Goal: Task Accomplishment & Management: Complete application form

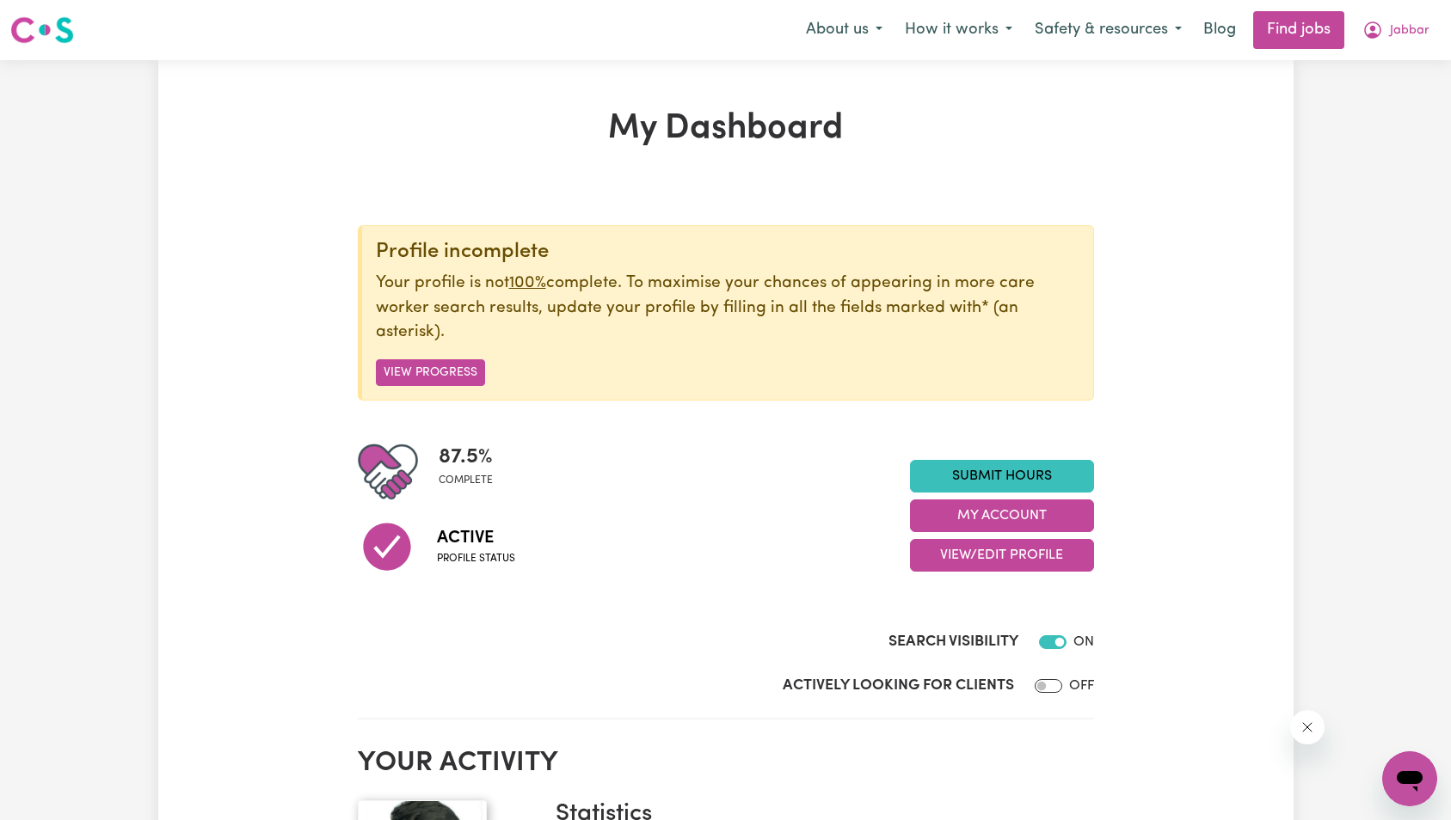
drag, startPoint x: 1310, startPoint y: 732, endPoint x: 2550, endPoint y: 1404, distance: 1410.8
click at [1310, 732] on icon "Close message from company" at bounding box center [1306, 727] width 9 height 9
click at [975, 484] on link "Submit Hours" at bounding box center [1002, 476] width 184 height 33
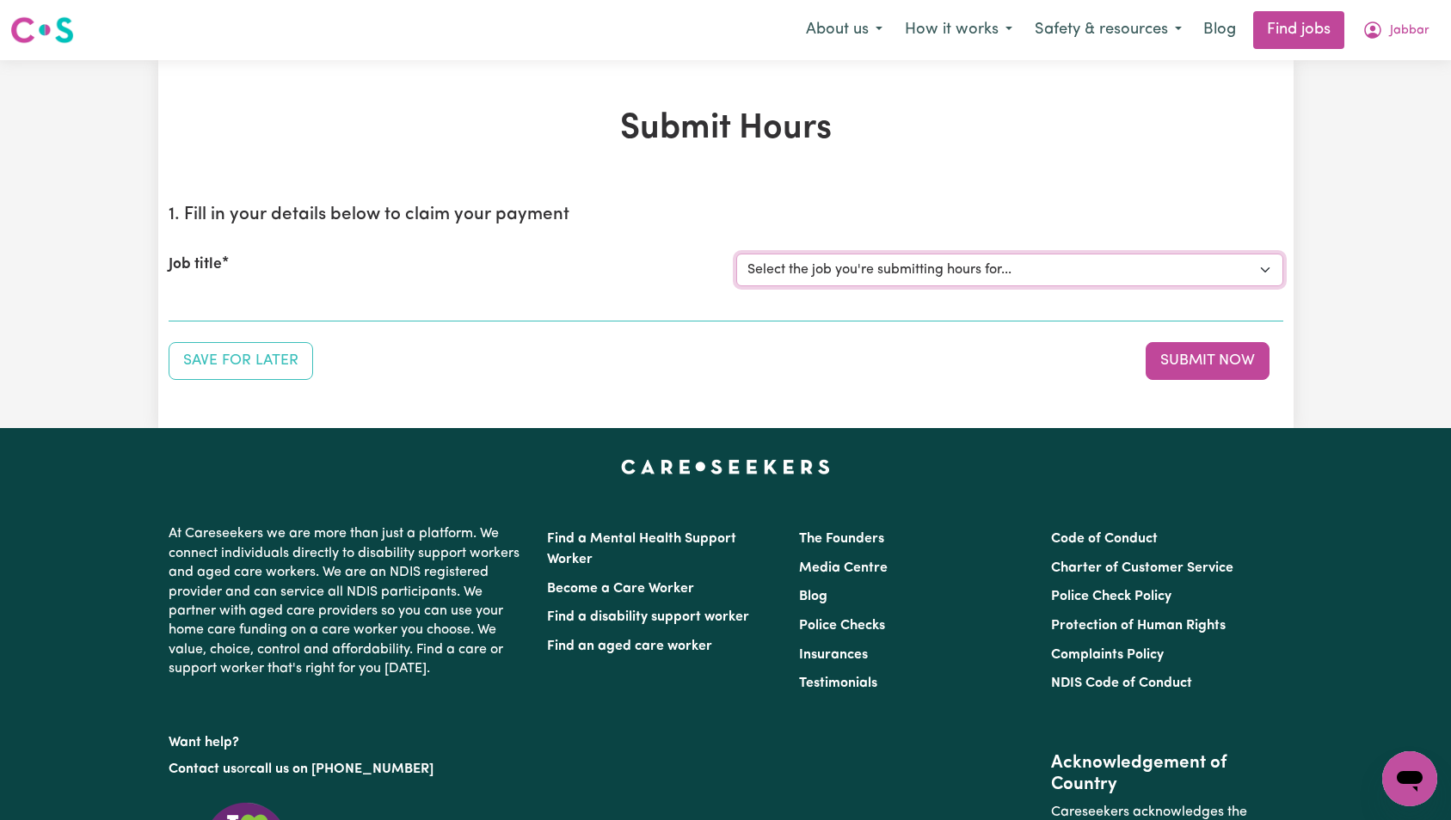
click at [912, 282] on select "Select the job you're submitting hours for... [Harry Nurmi] Support Worker Need…" at bounding box center [1009, 270] width 547 height 33
click at [900, 283] on select "Select the job you're submitting hours for... [Harry Nurmi] Support Worker Need…" at bounding box center [1009, 270] width 547 height 33
select select "15190"
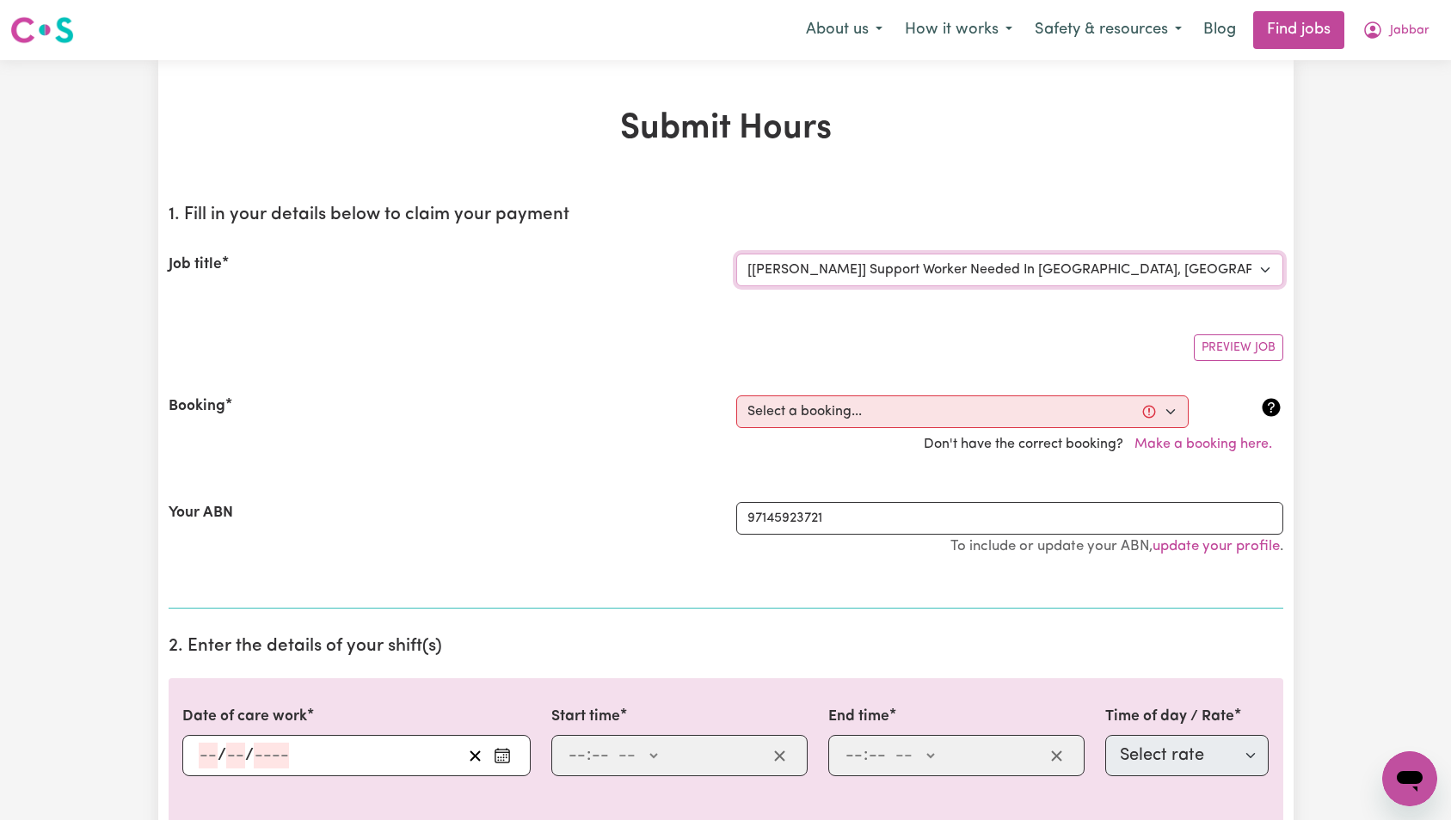
scroll to position [110, 0]
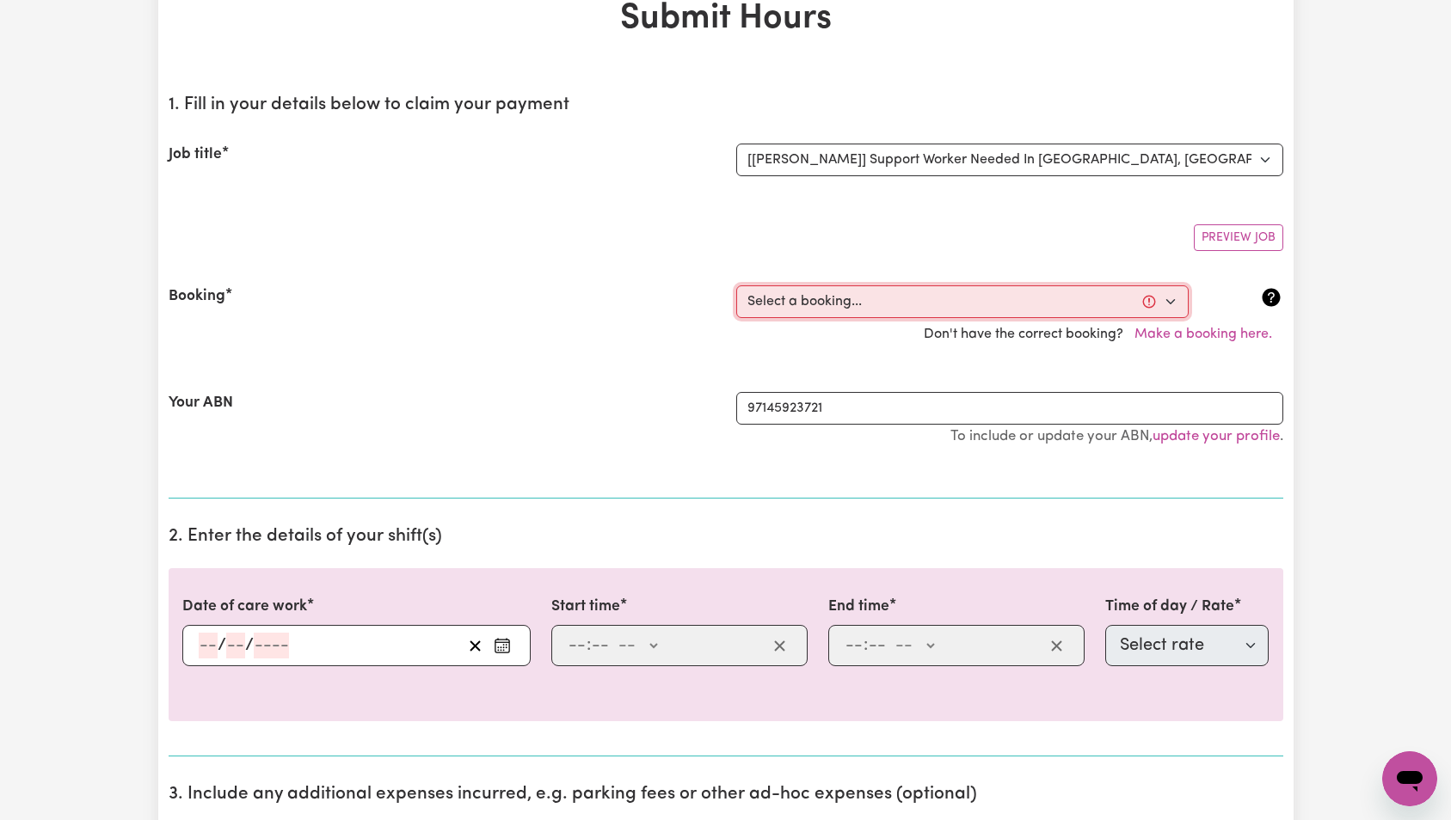
click at [844, 296] on select "Select a booking... Mon, October 6, 2025 - 09:00am to 02:00pm (ONE-OFF)" at bounding box center [962, 302] width 452 height 33
select select "369387"
type input "2025-10-06"
type input "6"
type input "10"
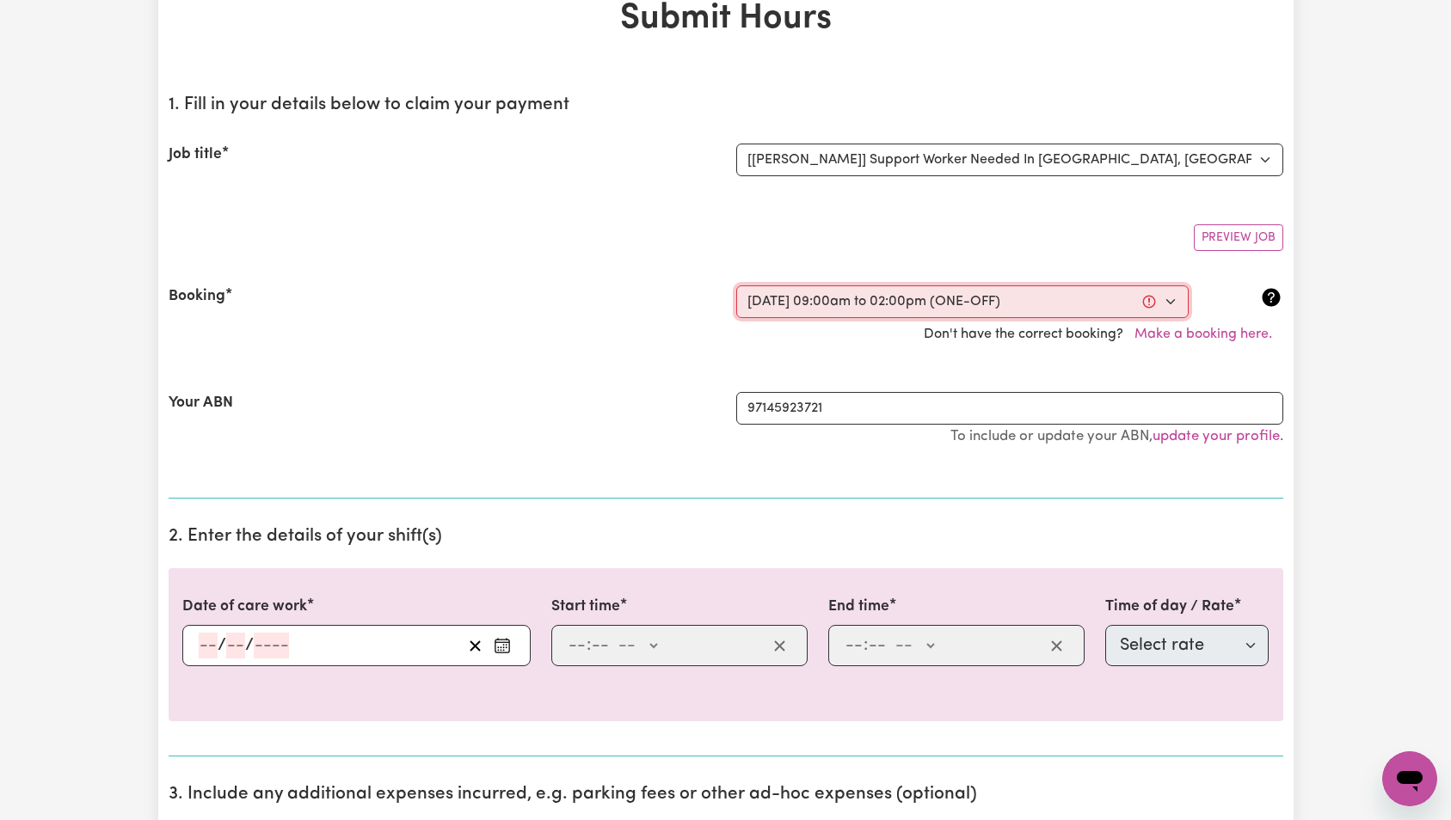
type input "2025"
type input "09:00"
type input "9"
type input "0"
select select "am"
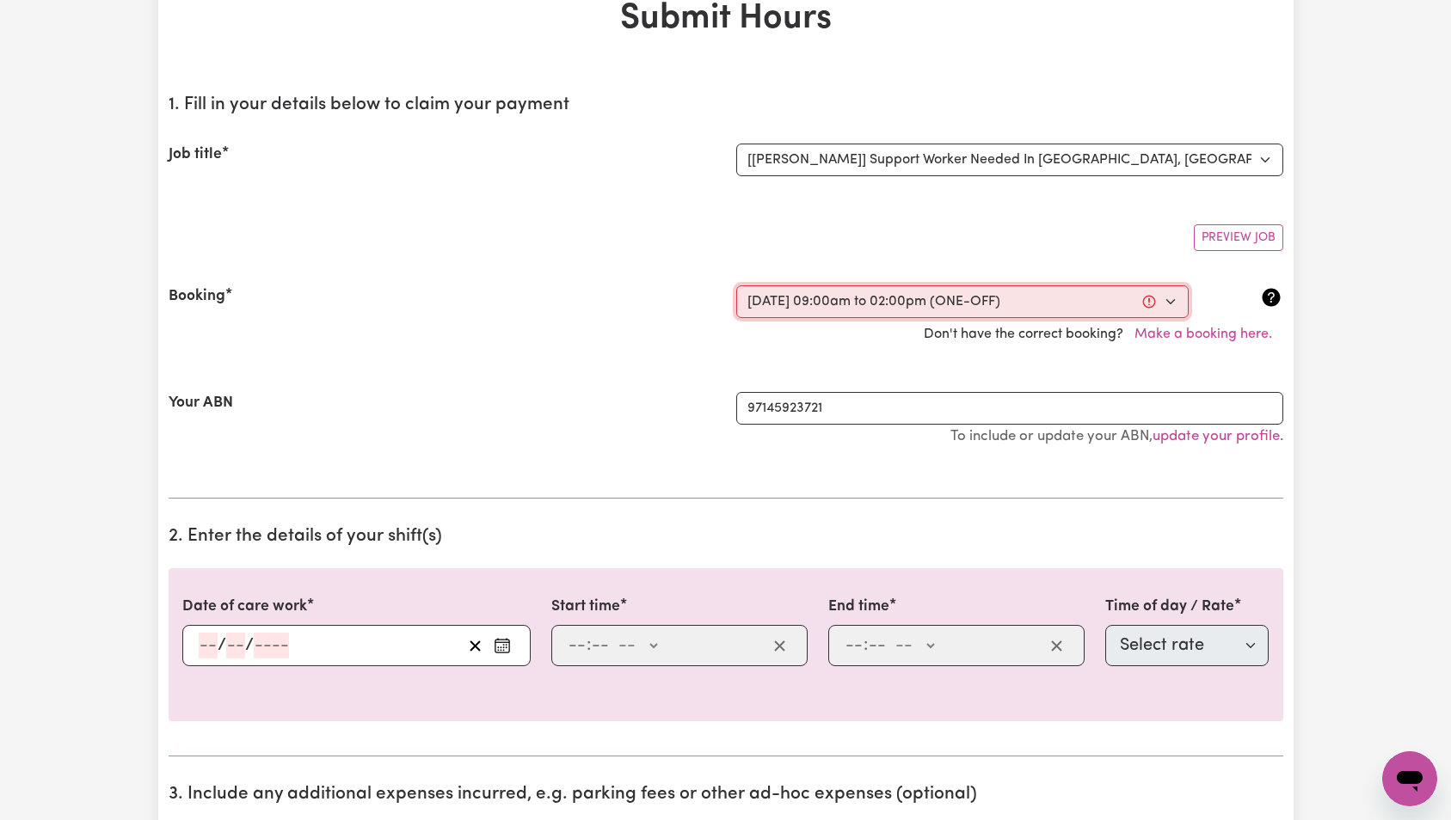
type input "14:00"
type input "2"
type input "0"
select select "pm"
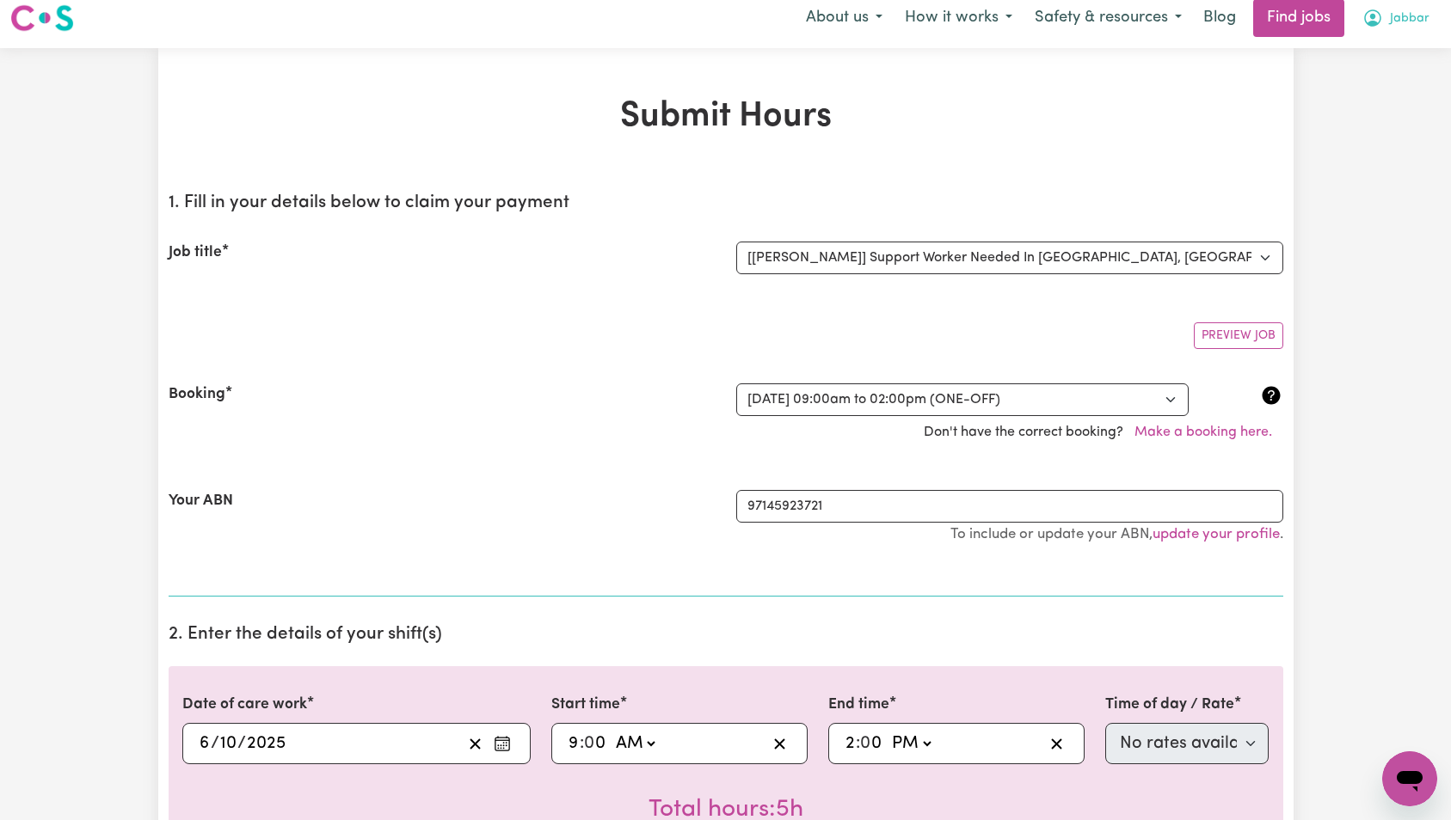
scroll to position [0, 0]
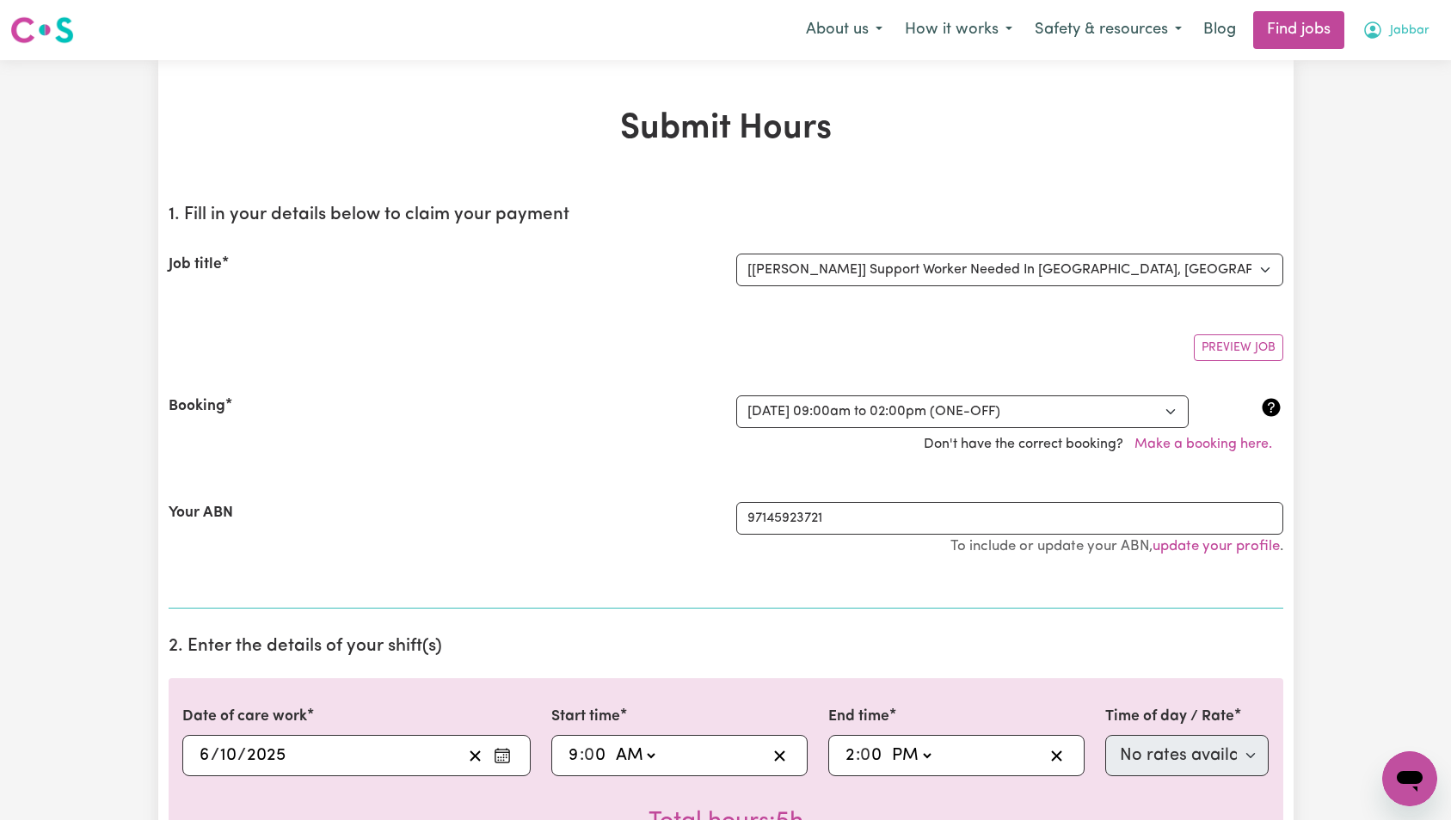
click at [1433, 25] on button "Jabbar" at bounding box center [1395, 30] width 89 height 36
click at [1382, 89] on link "My Dashboard" at bounding box center [1372, 99] width 136 height 33
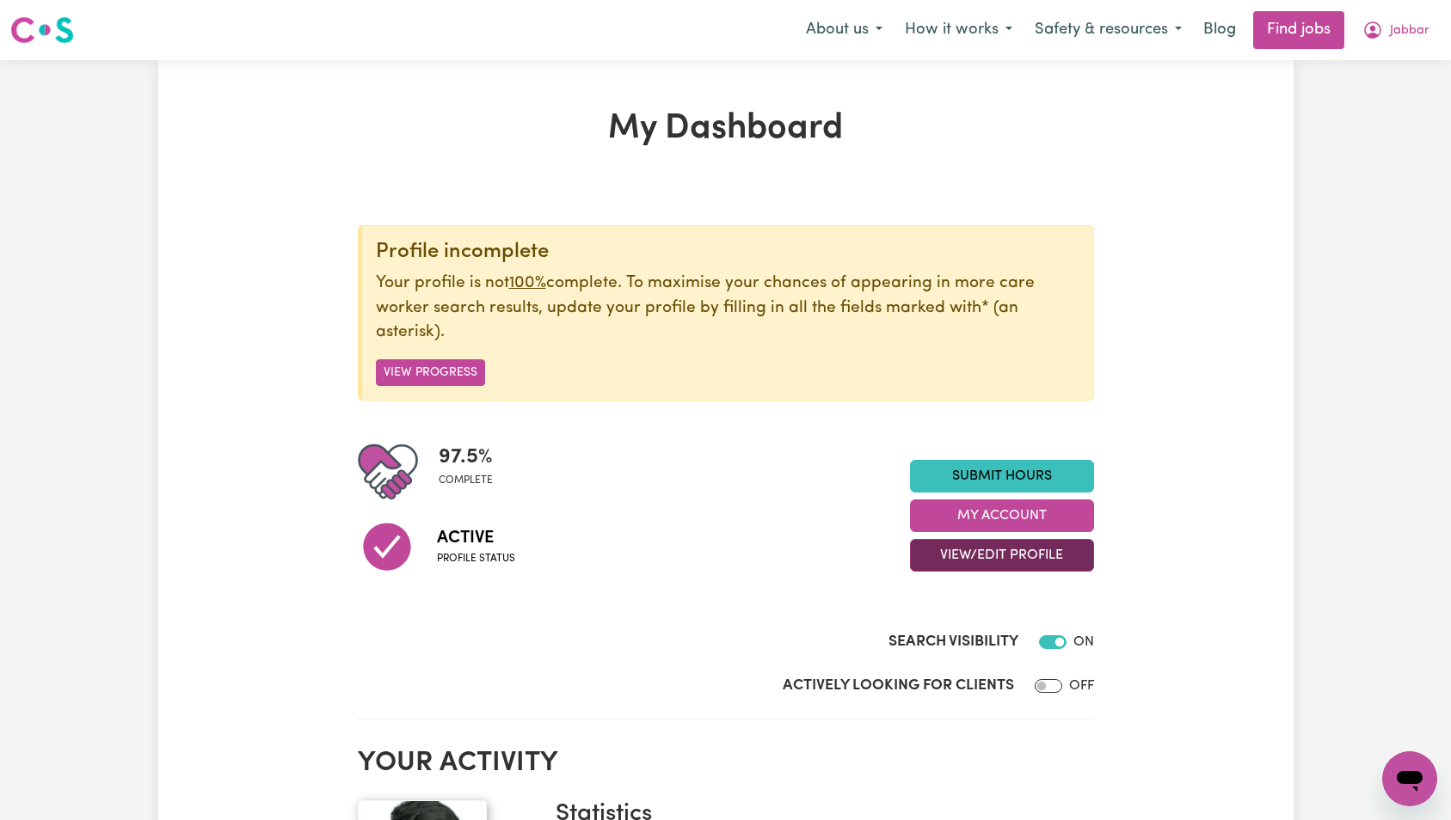
click at [974, 554] on button "View/Edit Profile" at bounding box center [1002, 555] width 184 height 33
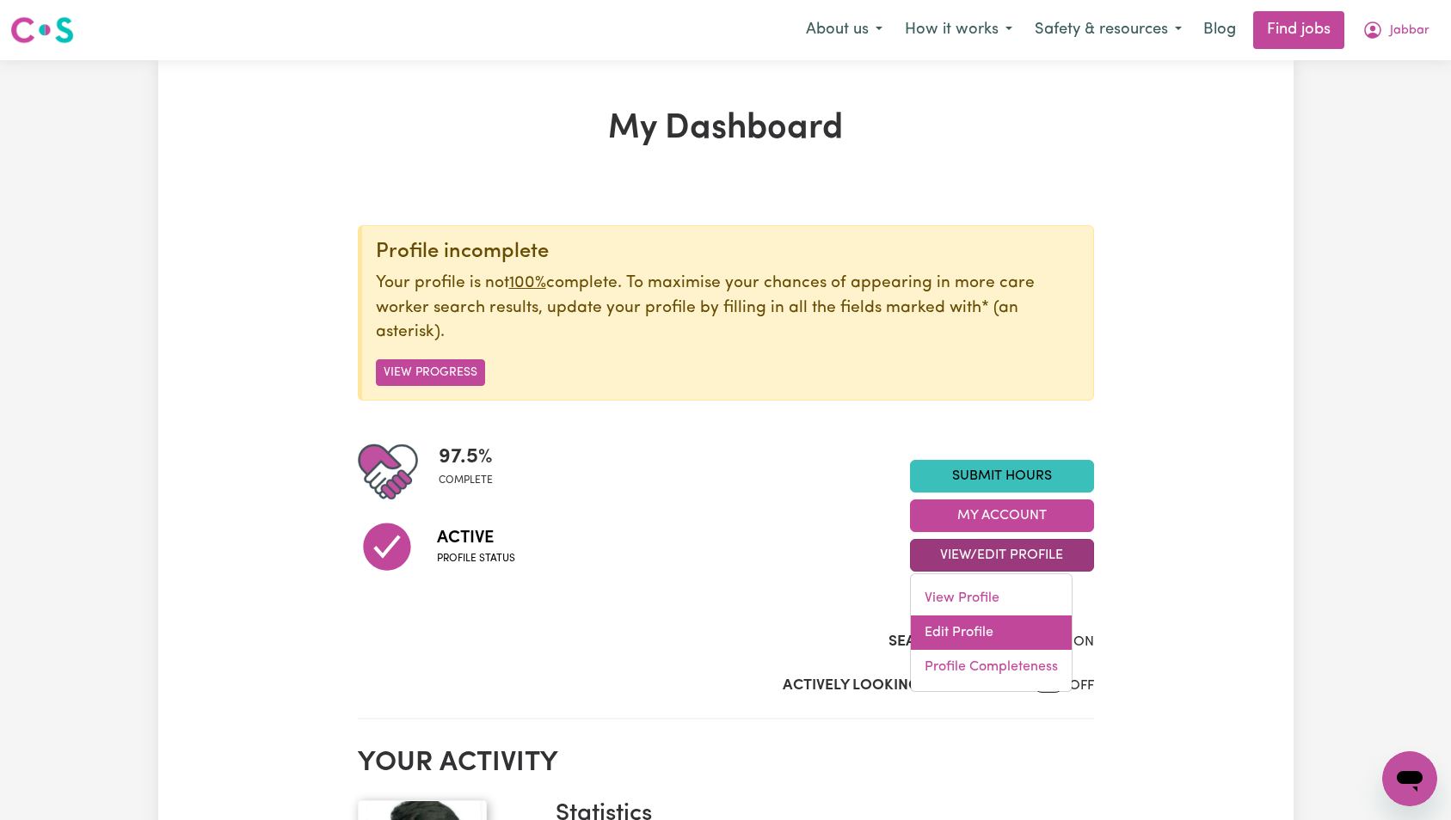
click at [996, 636] on link "Edit Profile" at bounding box center [991, 633] width 161 height 34
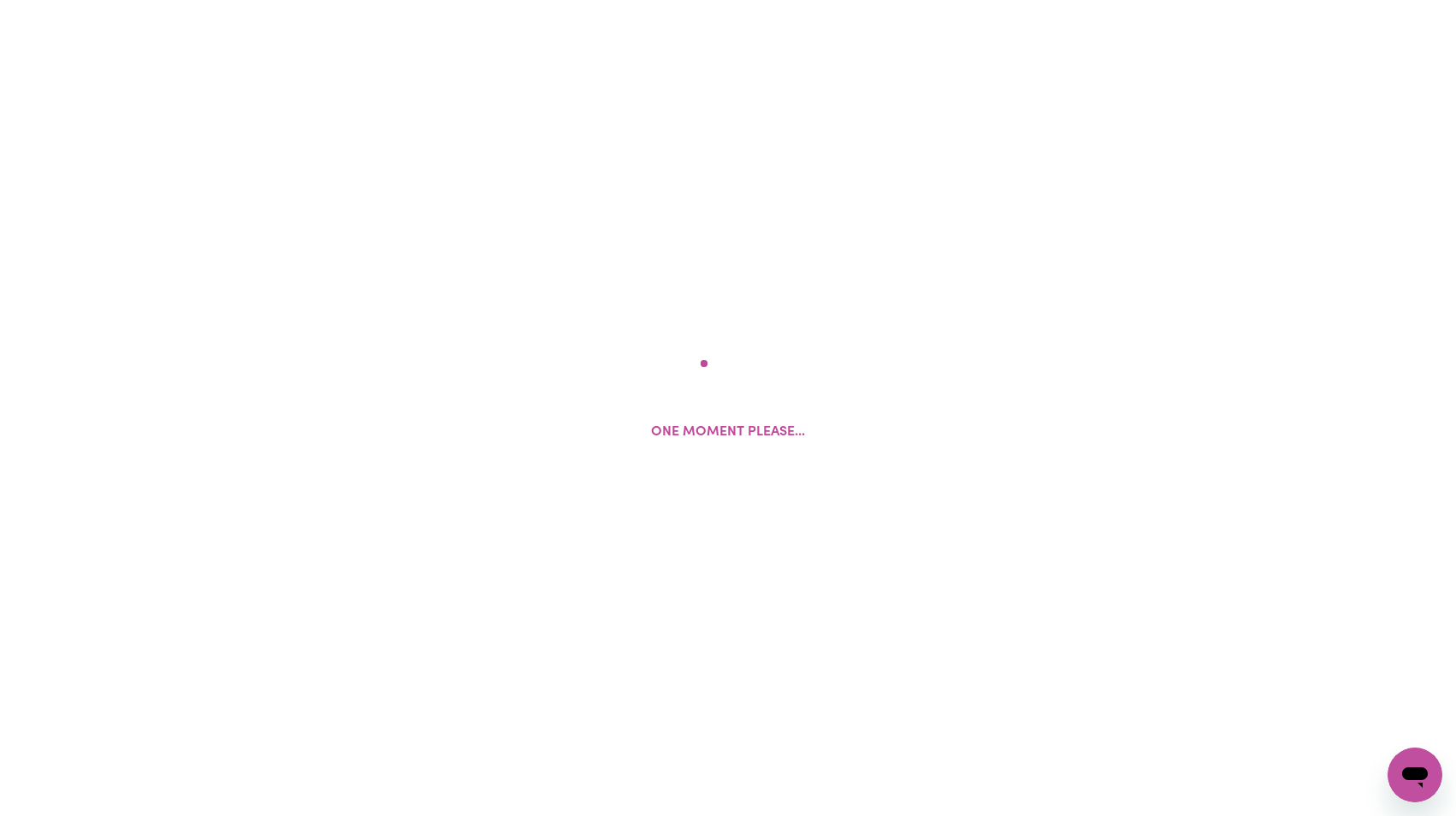
select select "[DEMOGRAPHIC_DATA]"
select select "Student Visa"
select select "Studying a healthcare related degree or qualification"
select select "50"
select select "65"
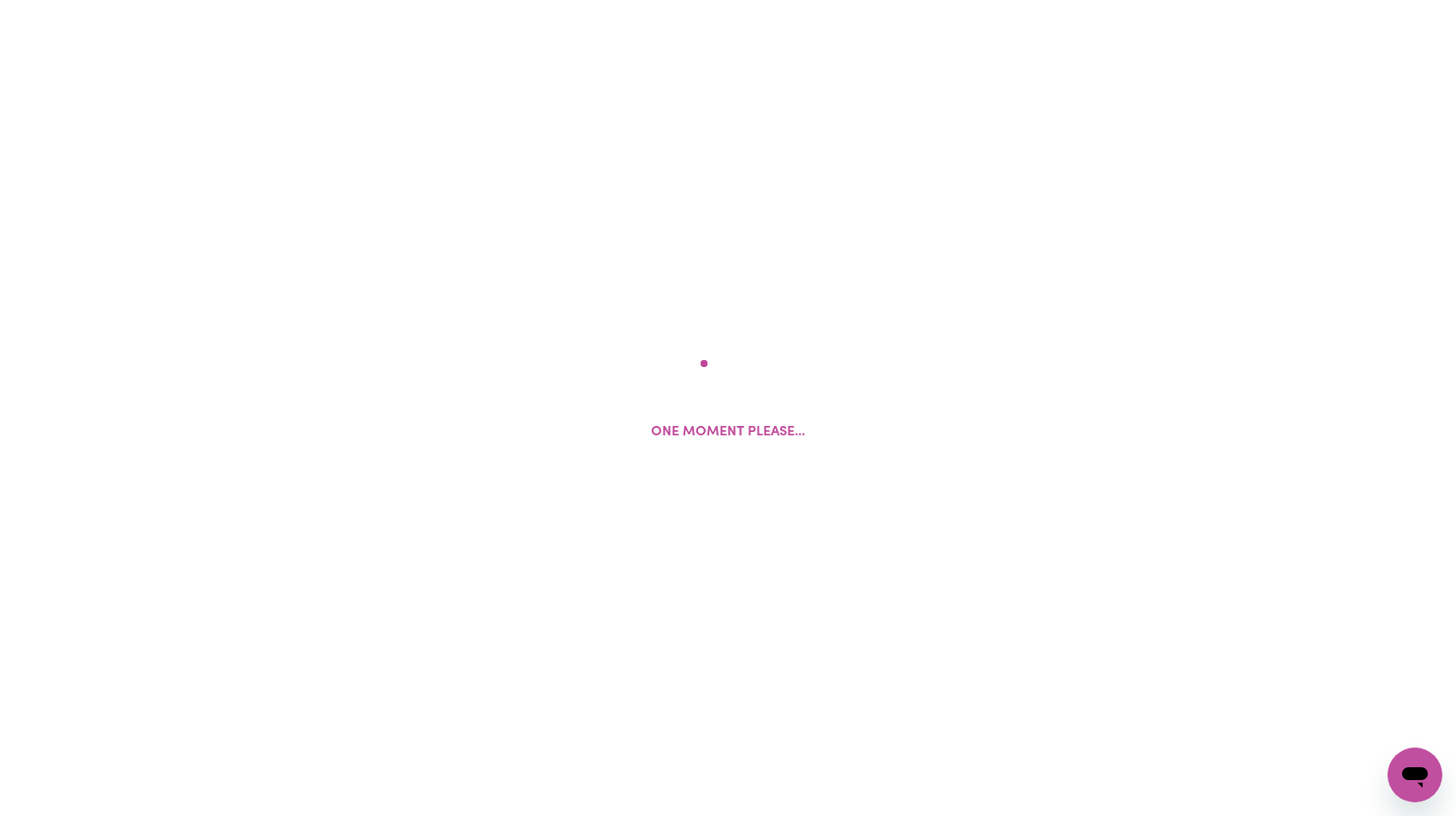
select select "66"
select select "75"
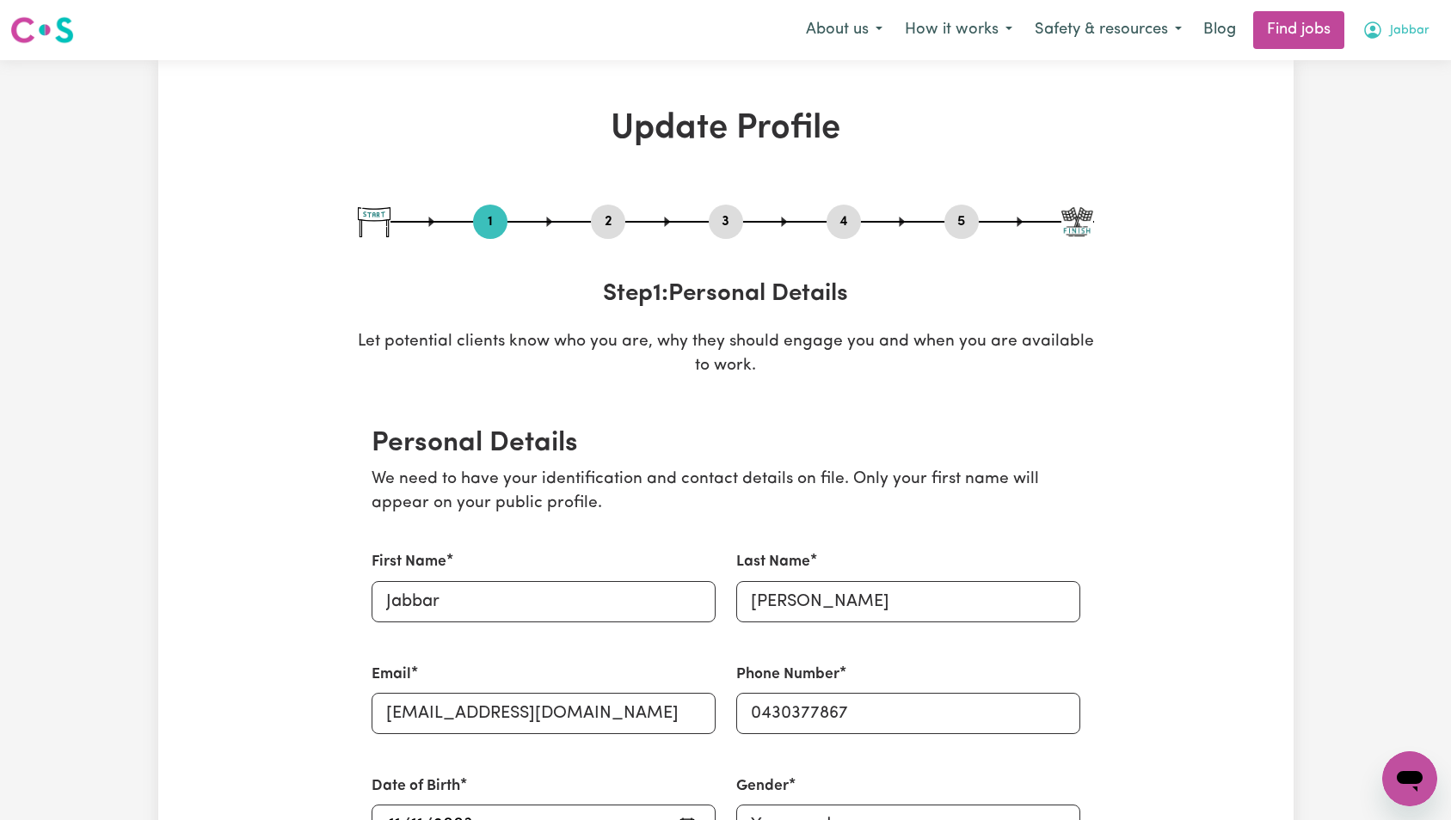
click at [1397, 31] on span "Jabbar" at bounding box center [1410, 31] width 40 height 19
click at [1384, 90] on link "My Dashboard" at bounding box center [1372, 99] width 136 height 33
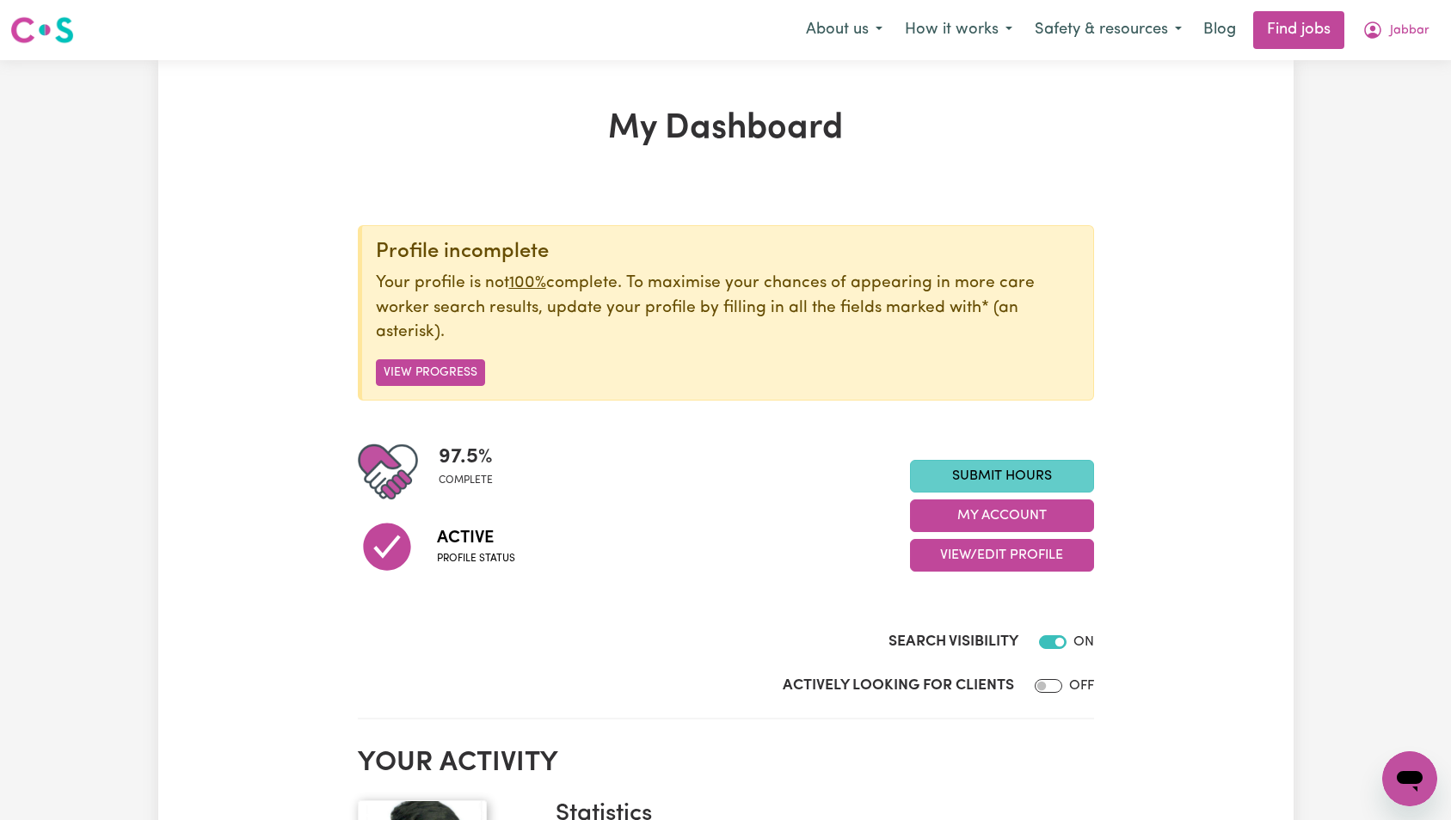
click at [986, 479] on link "Submit Hours" at bounding box center [1002, 476] width 184 height 33
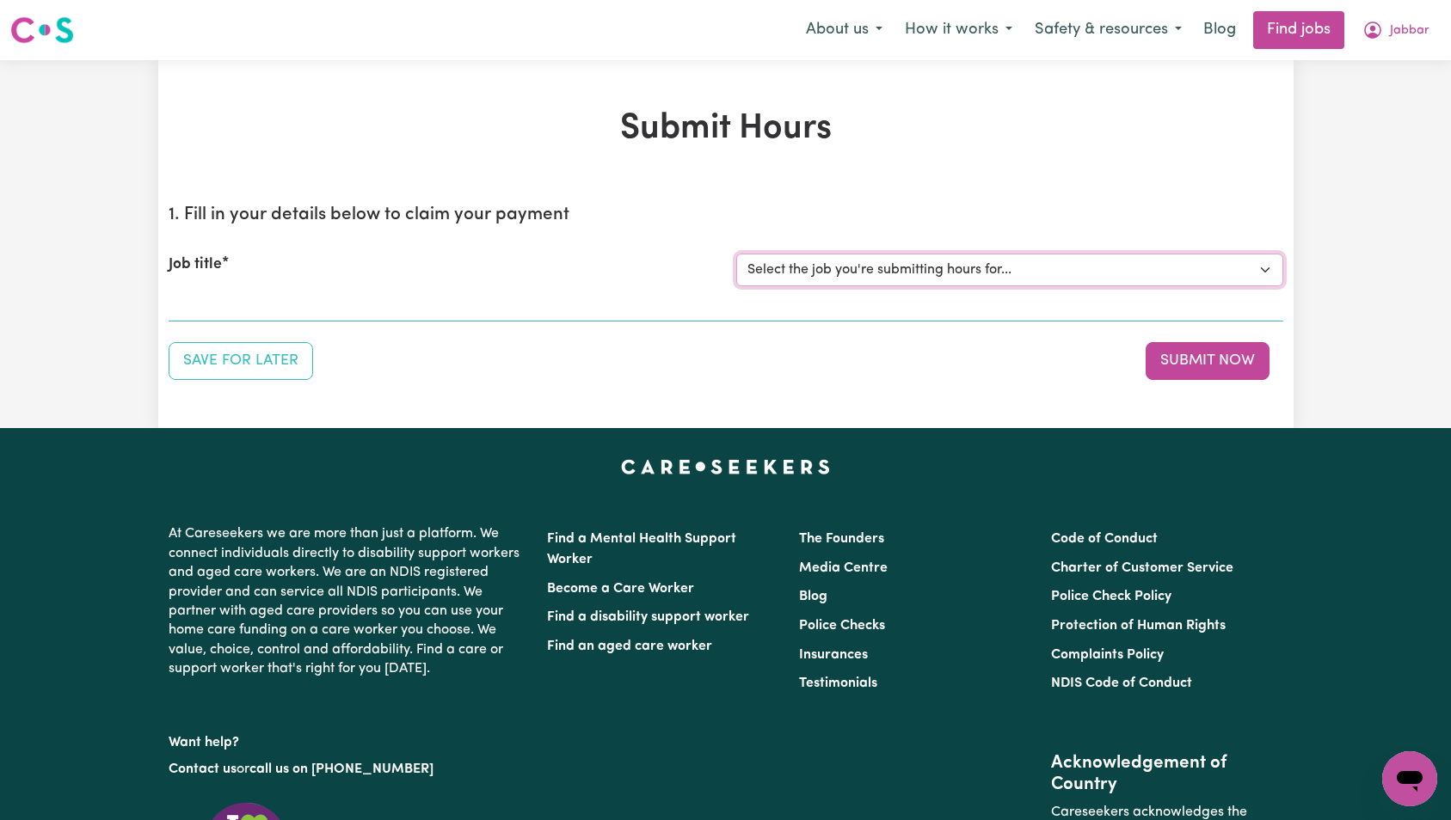
click at [913, 278] on select "Select the job you're submitting hours for... [Harry Nurmi] Support Worker Need…" at bounding box center [1009, 270] width 547 height 33
select select "15190"
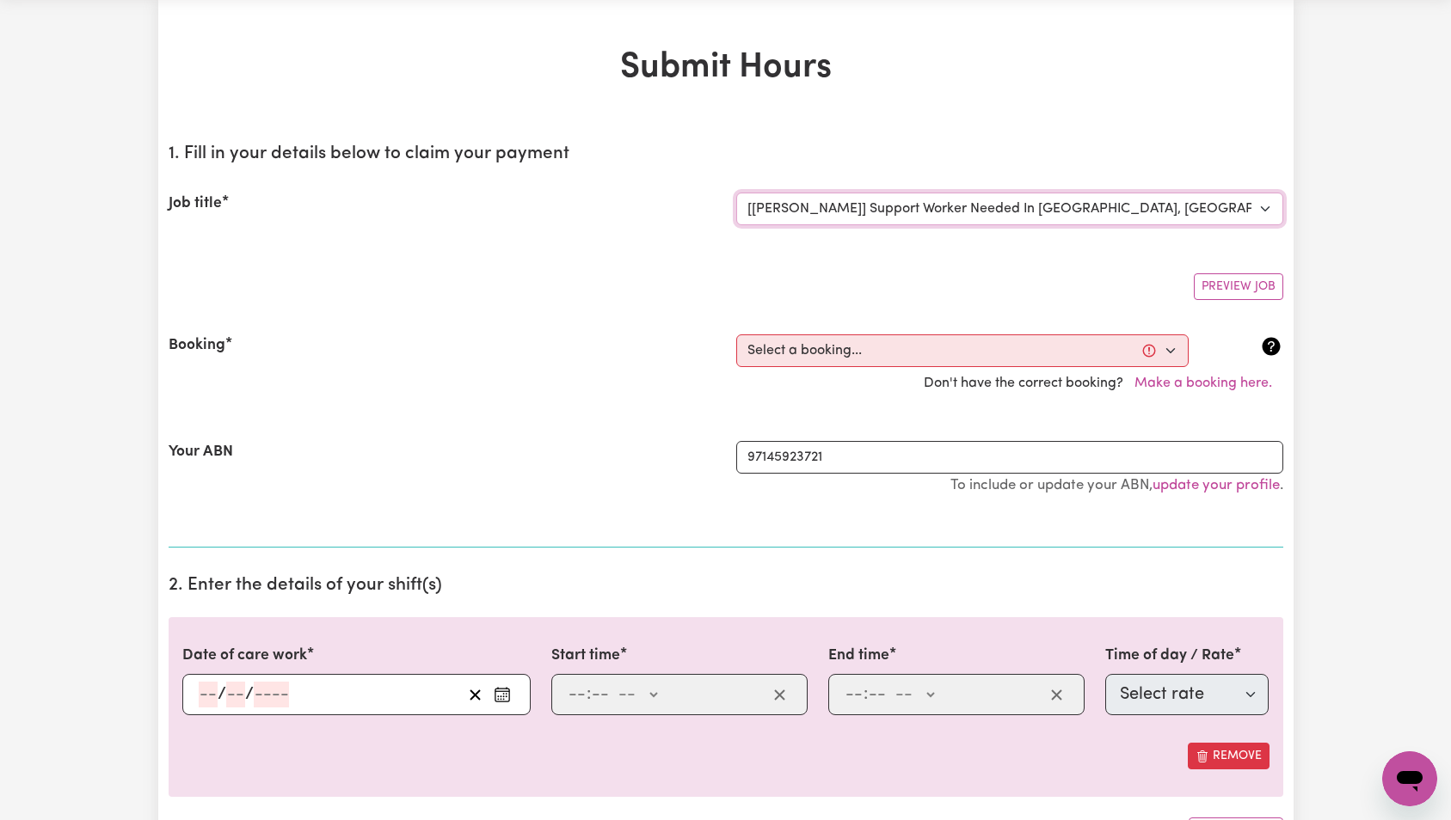
scroll to position [260, 0]
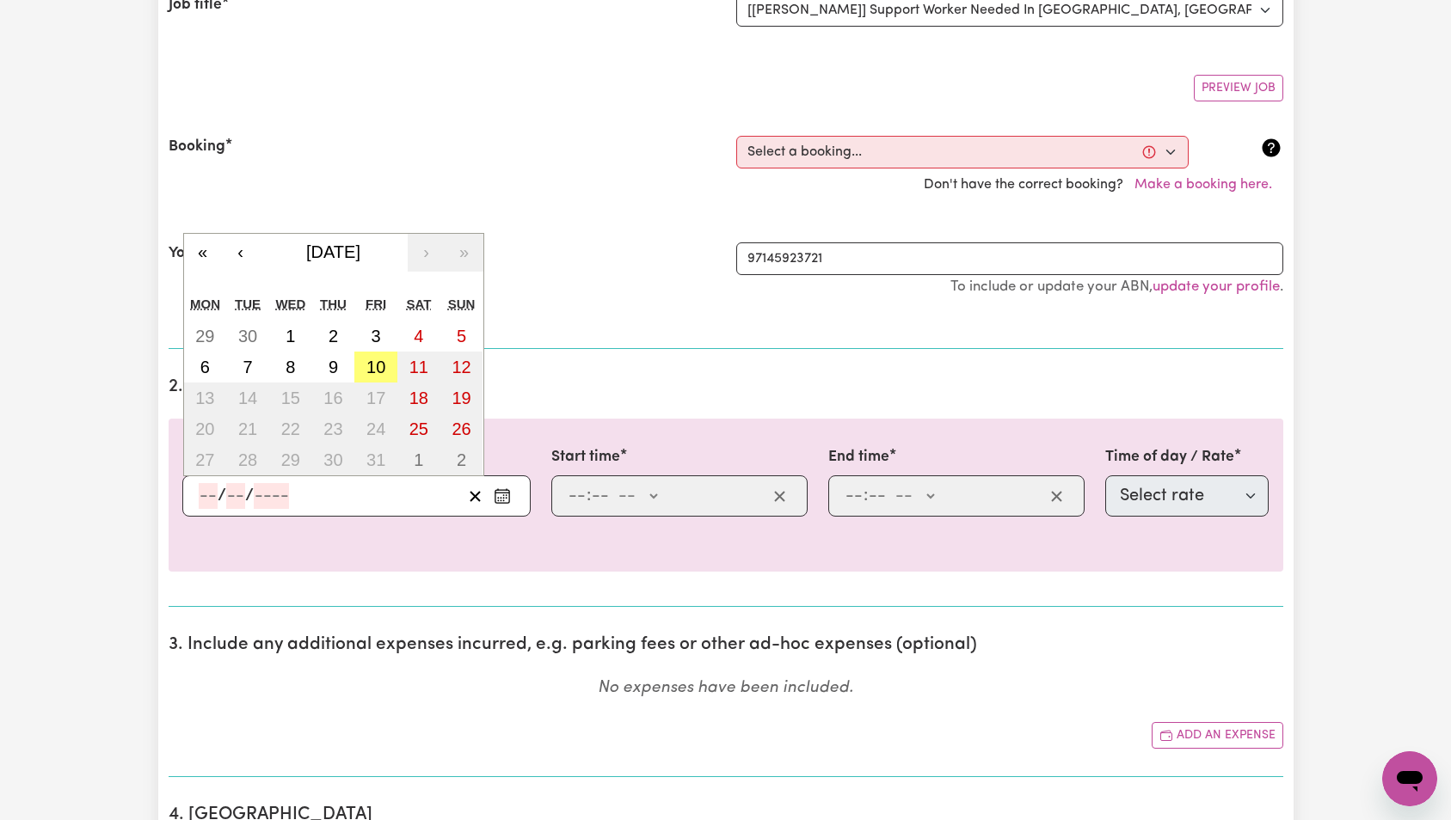
click at [281, 498] on input "number" at bounding box center [271, 496] width 35 height 26
click at [841, 165] on select "Select a booking... Mon, October 6, 2025 - 09:00am to 02:00pm (ONE-OFF)" at bounding box center [962, 152] width 452 height 33
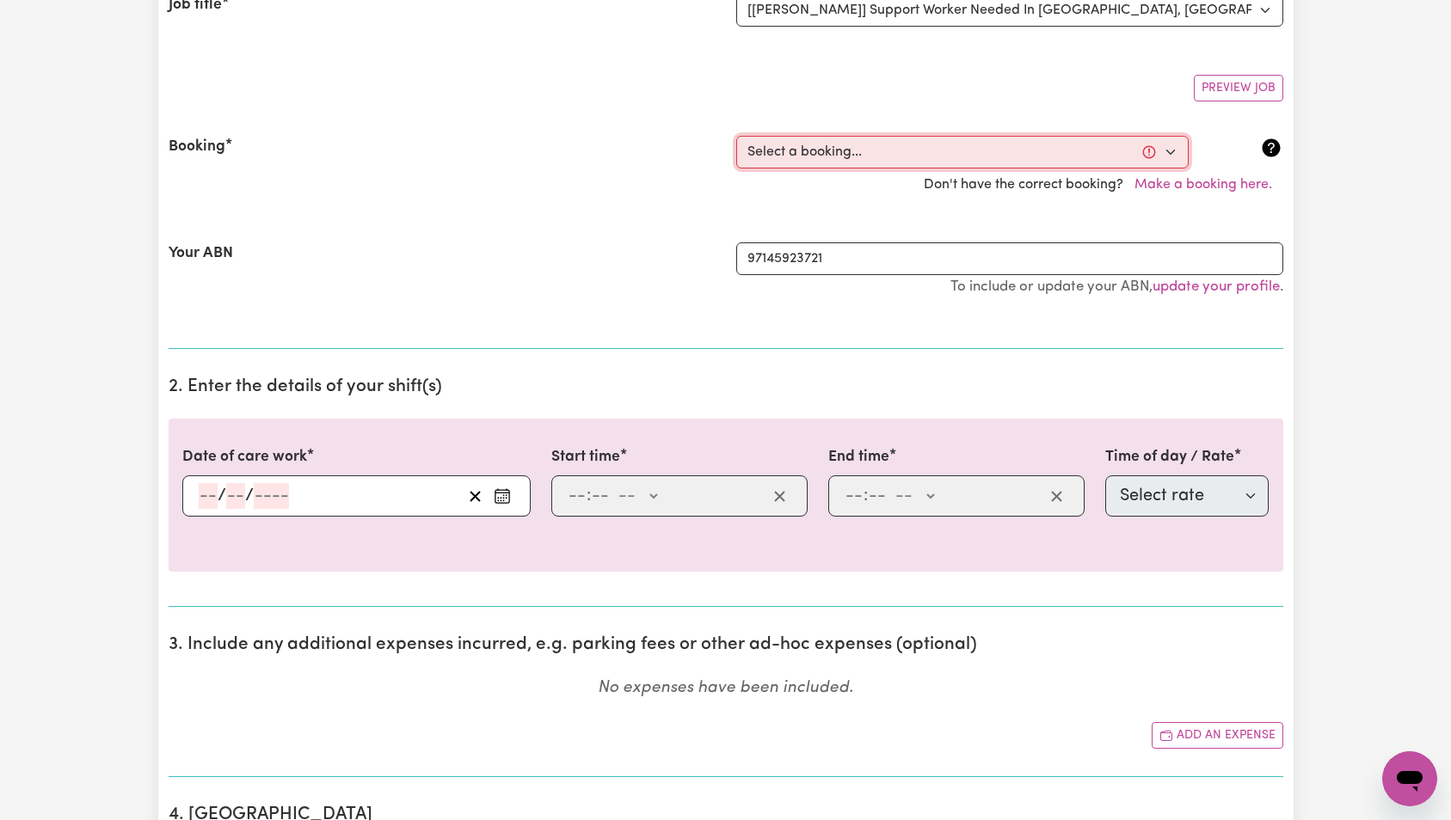
select select "369387"
type input "2025-10-06"
type input "6"
type input "10"
type input "2025"
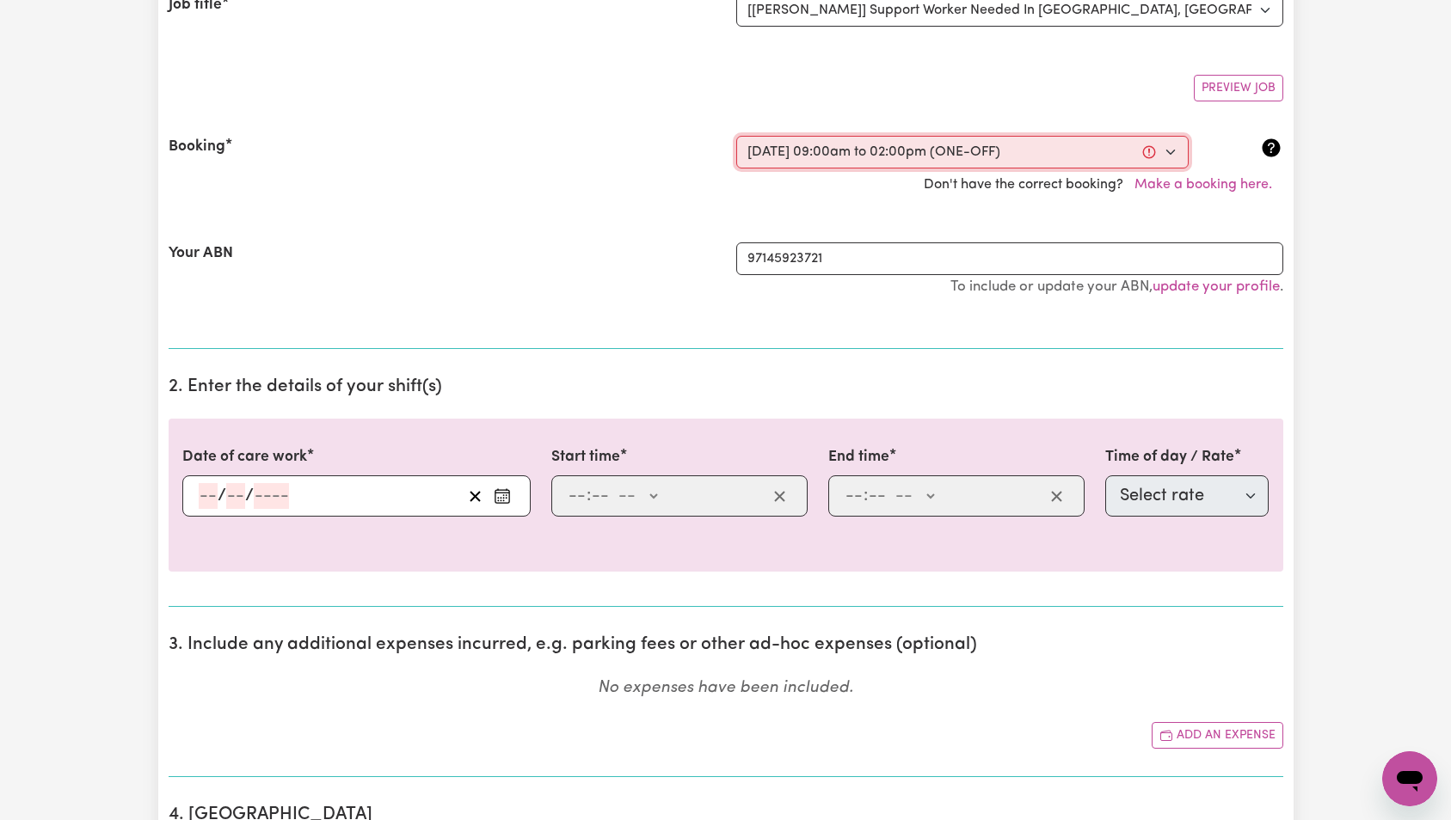
type input "09:00"
type input "9"
type input "0"
select select "am"
type input "14:00"
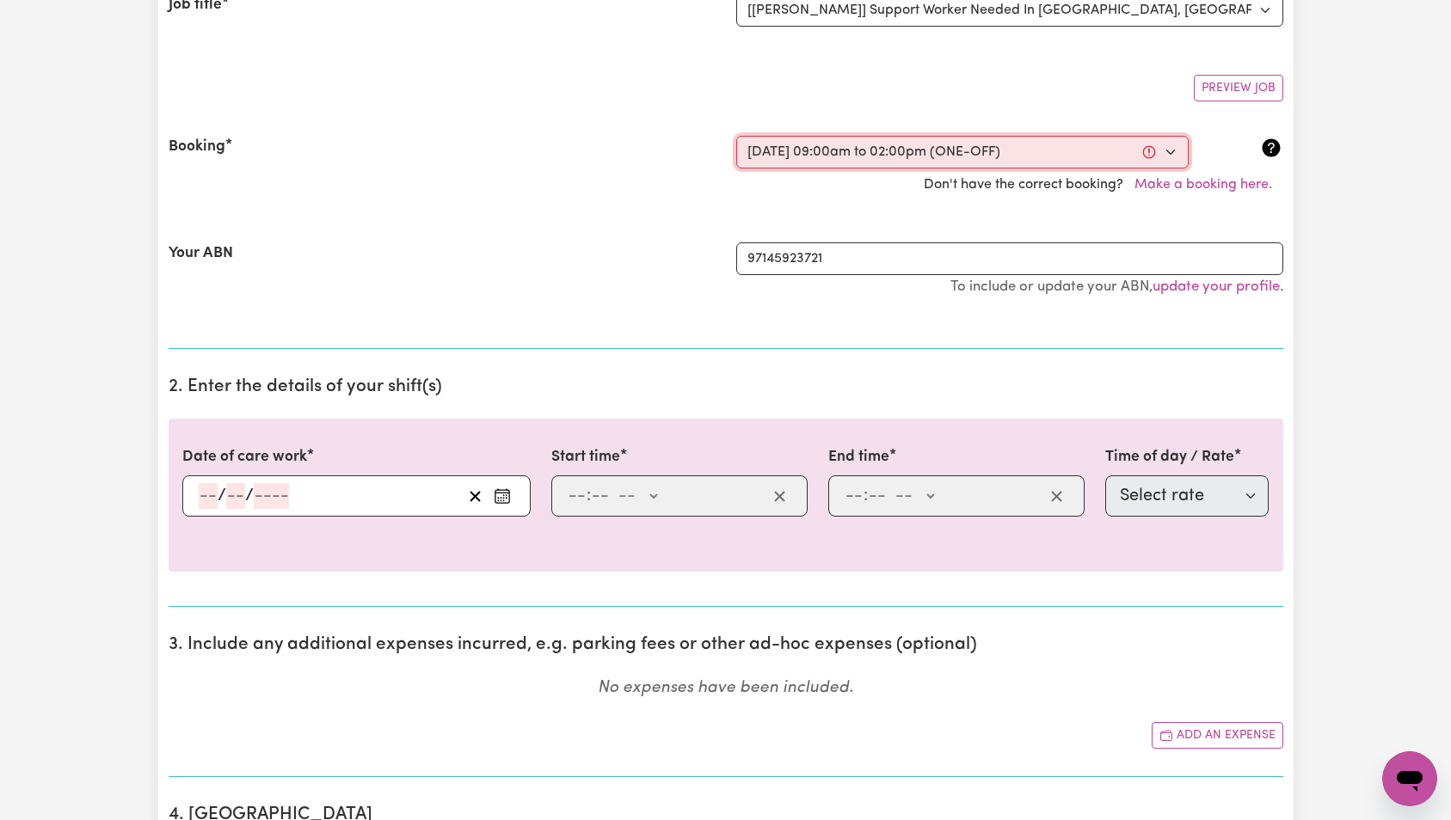
type input "2"
type input "0"
select select "pm"
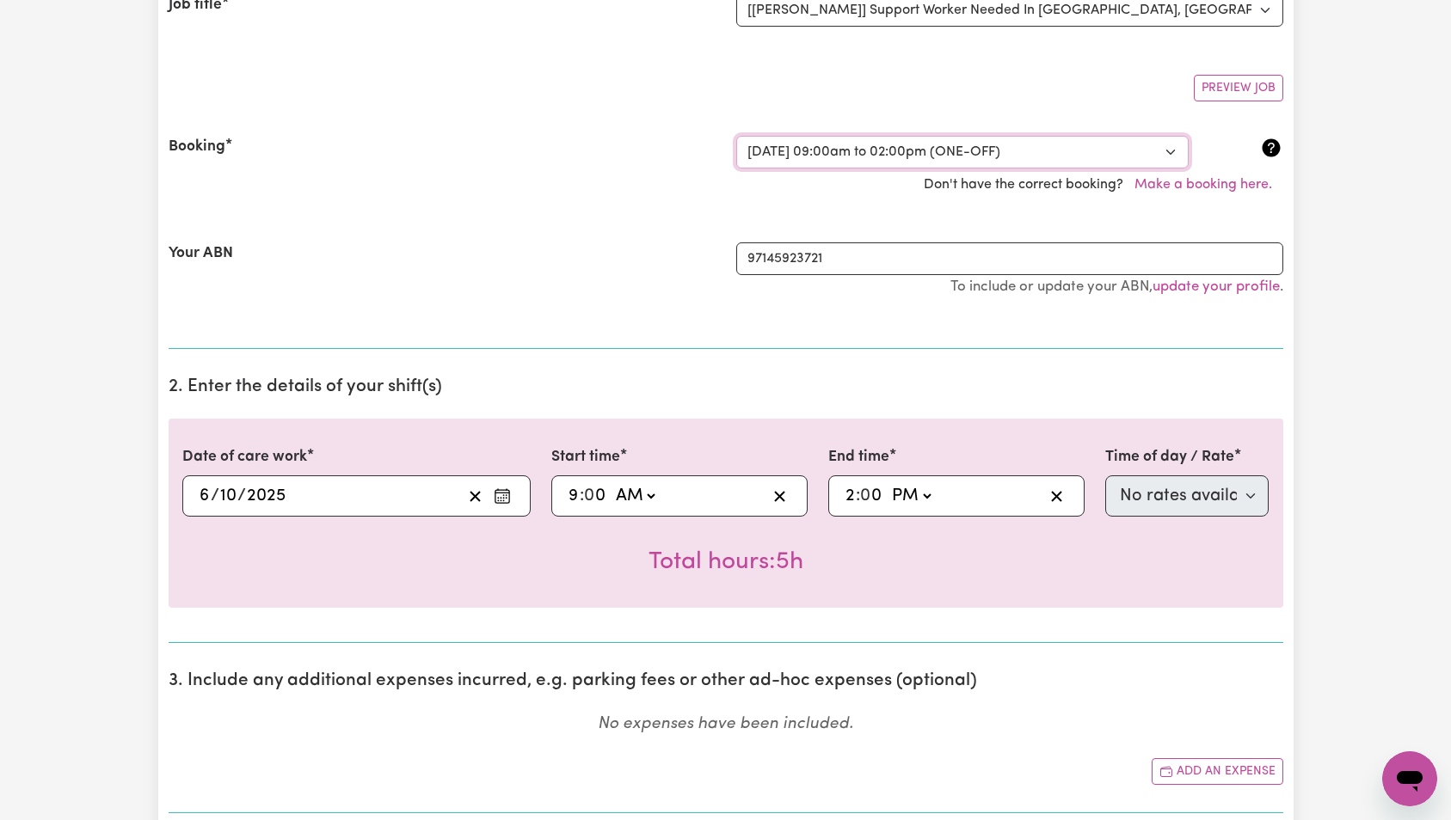
scroll to position [323, 0]
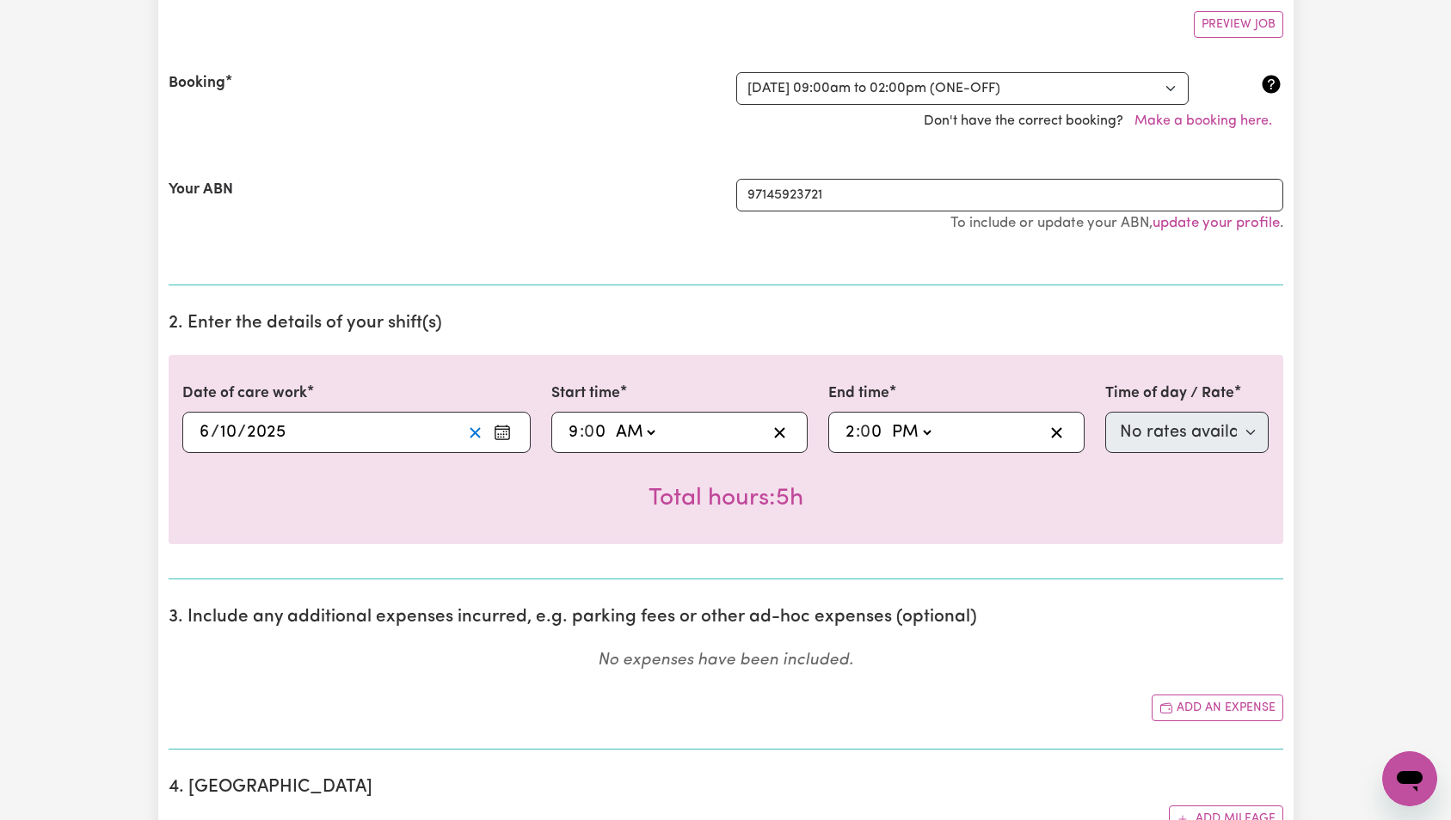
click at [471, 435] on line "Clear date" at bounding box center [474, 432] width 9 height 9
select select
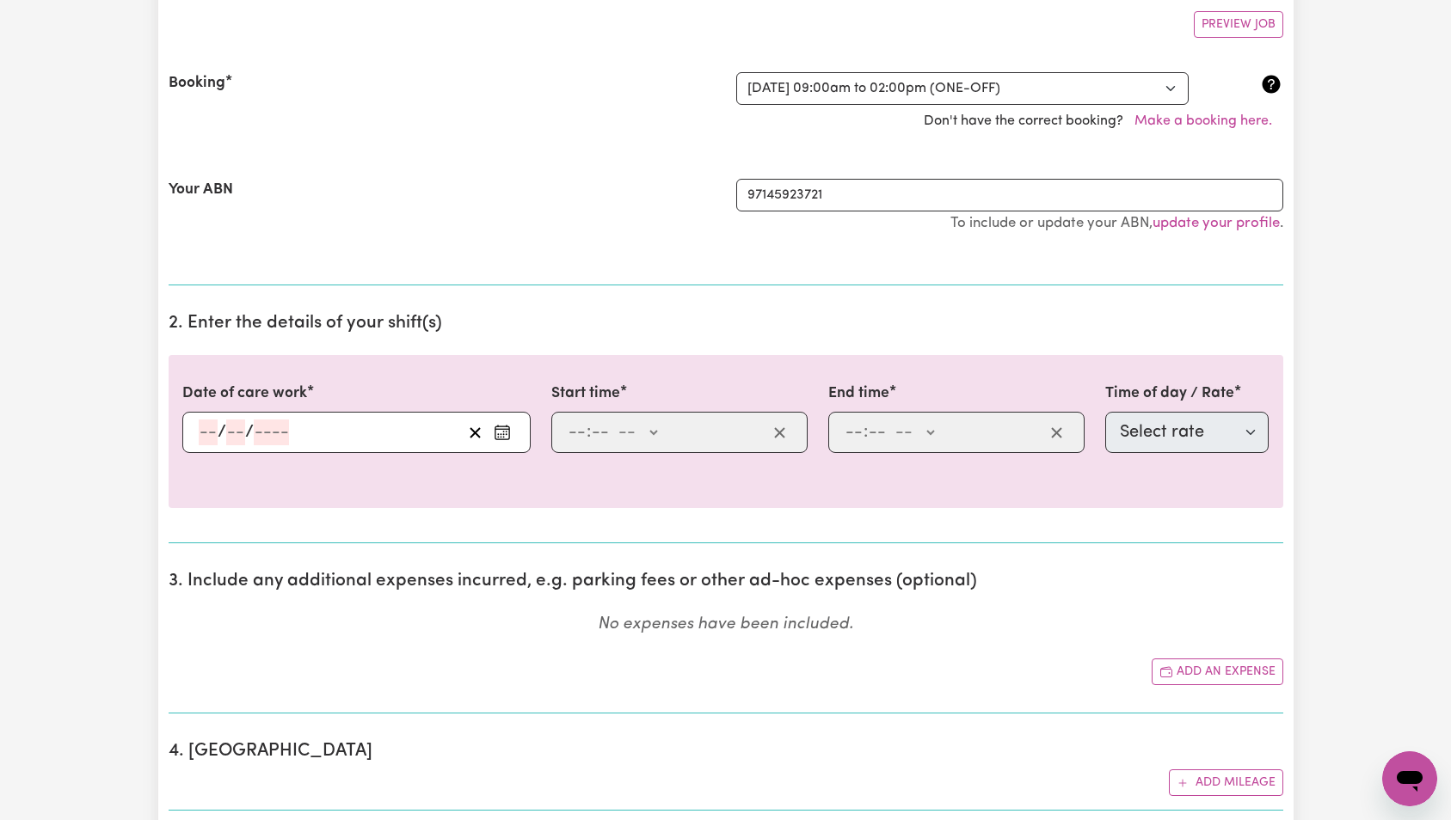
click at [258, 431] on input "number" at bounding box center [271, 433] width 35 height 26
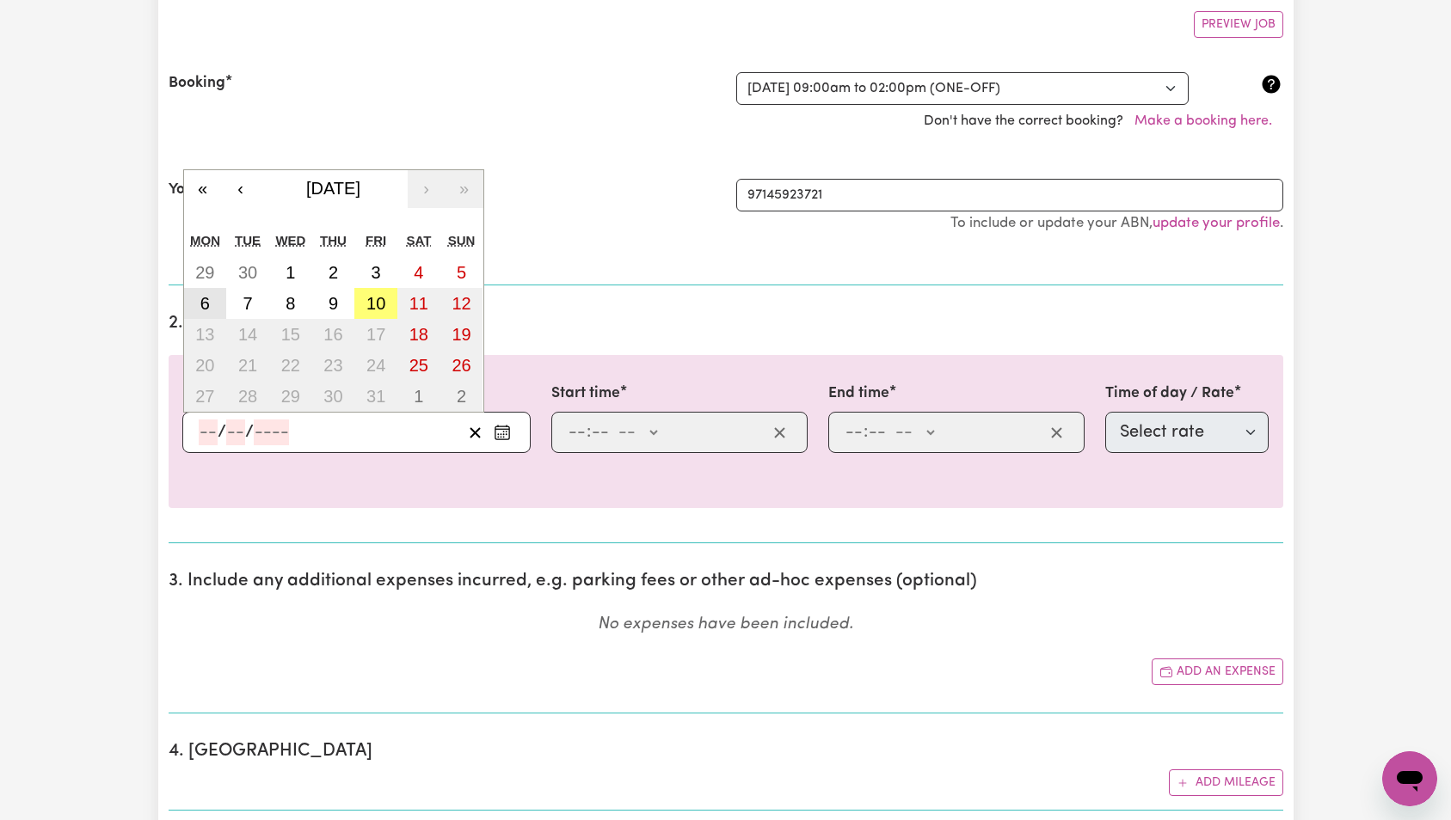
click at [222, 299] on button "6" at bounding box center [205, 303] width 43 height 31
type input "2025-10-06"
type input "6"
type input "10"
type input "2025"
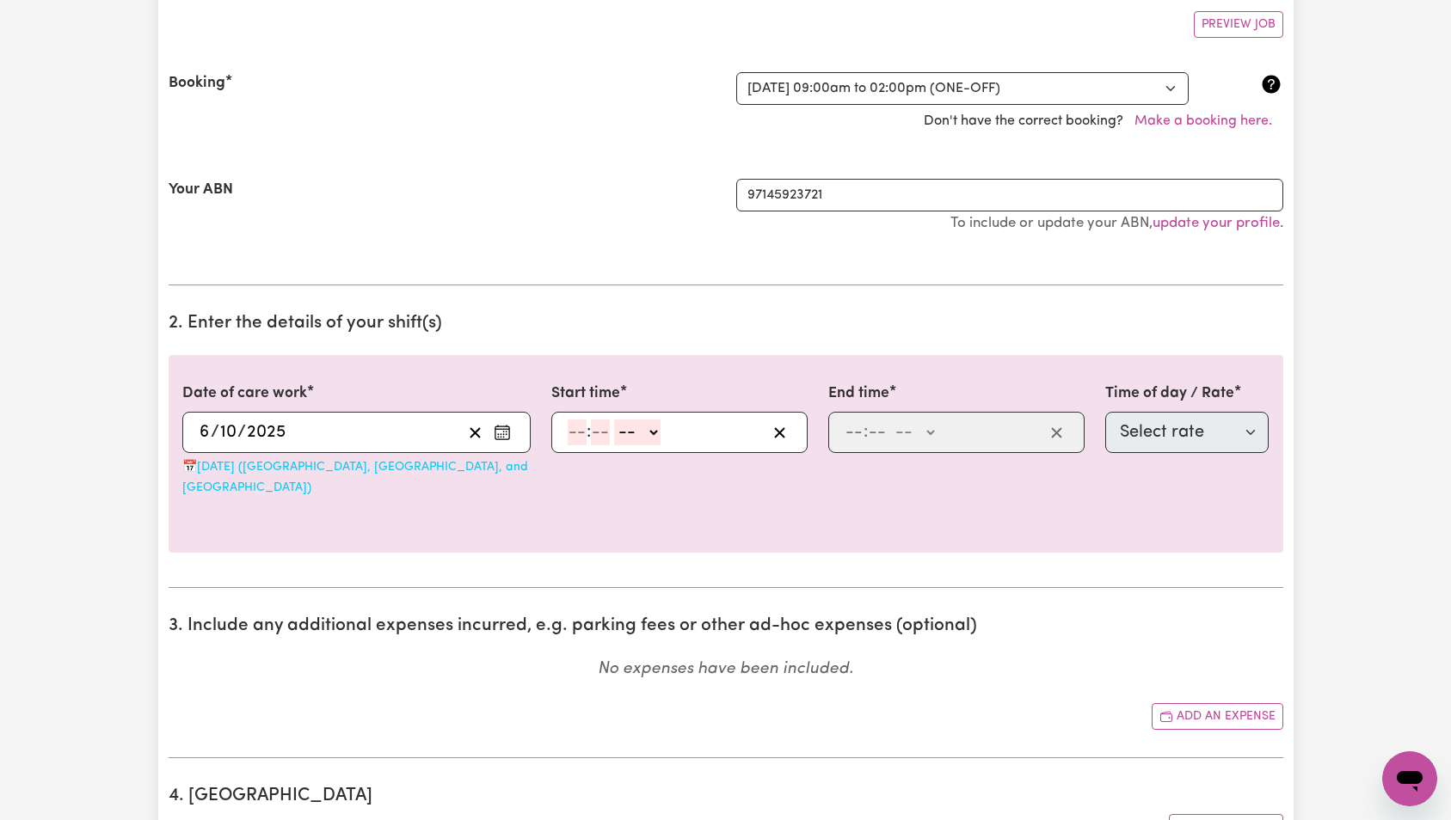
click at [576, 430] on input "number" at bounding box center [577, 433] width 19 height 26
type input "6"
type input "0"
select select "am"
type input "06:00"
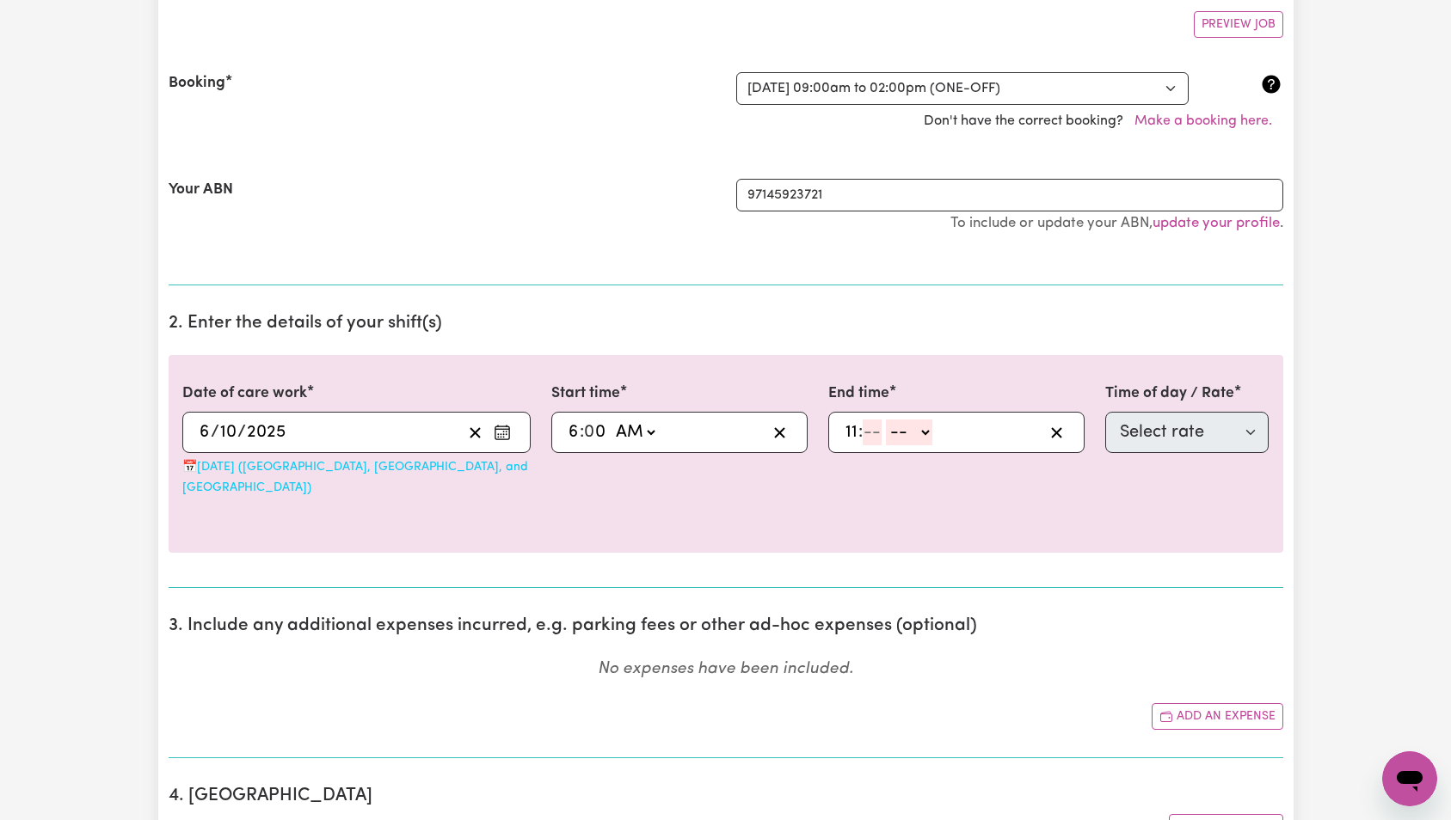
type input "11"
type input "0"
select select "am"
type input "11:00"
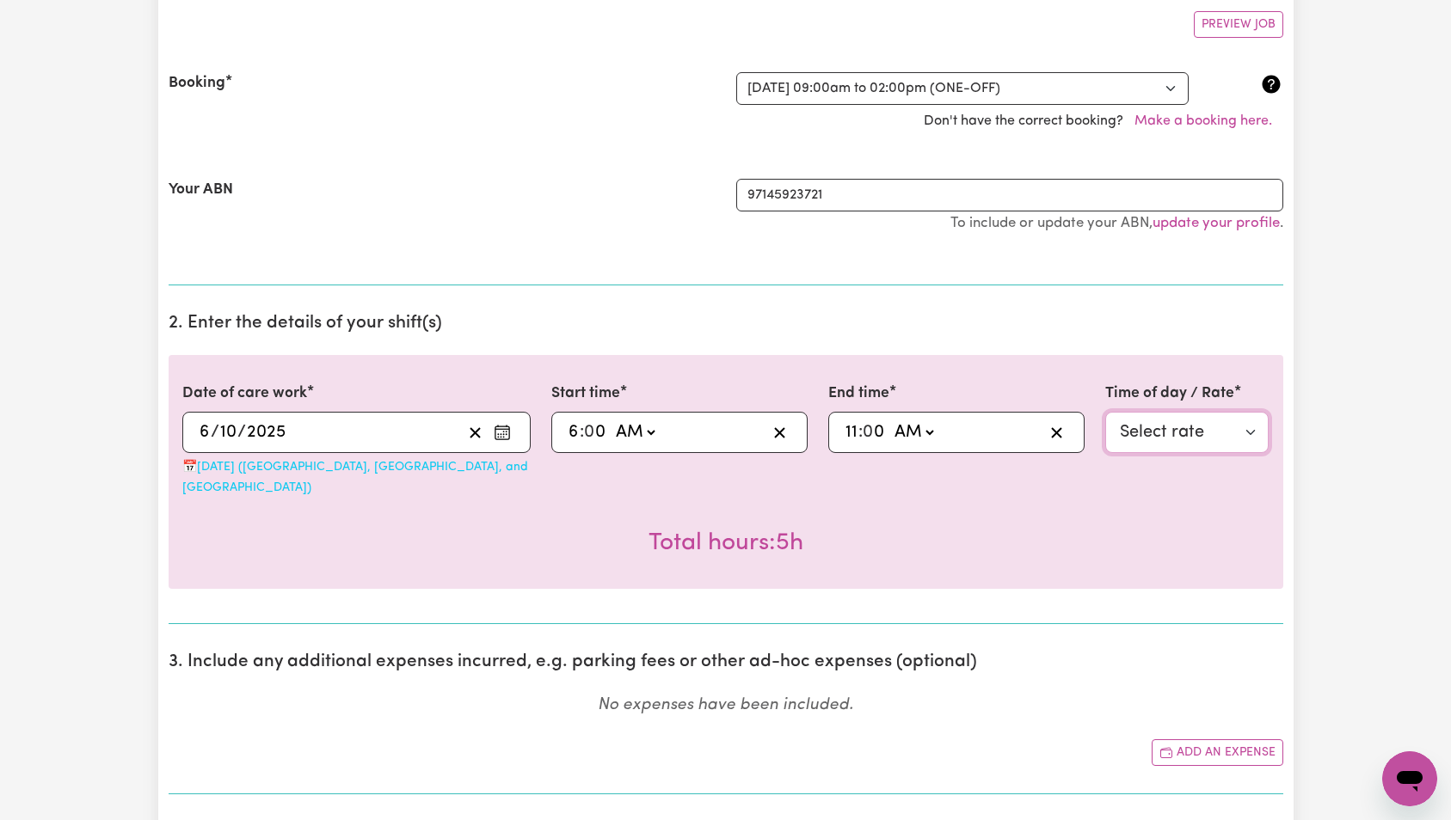
click at [1181, 446] on select "Select rate $80.00 - Public Holiday - Assistance to access community, social an…" at bounding box center [1187, 432] width 164 height 41
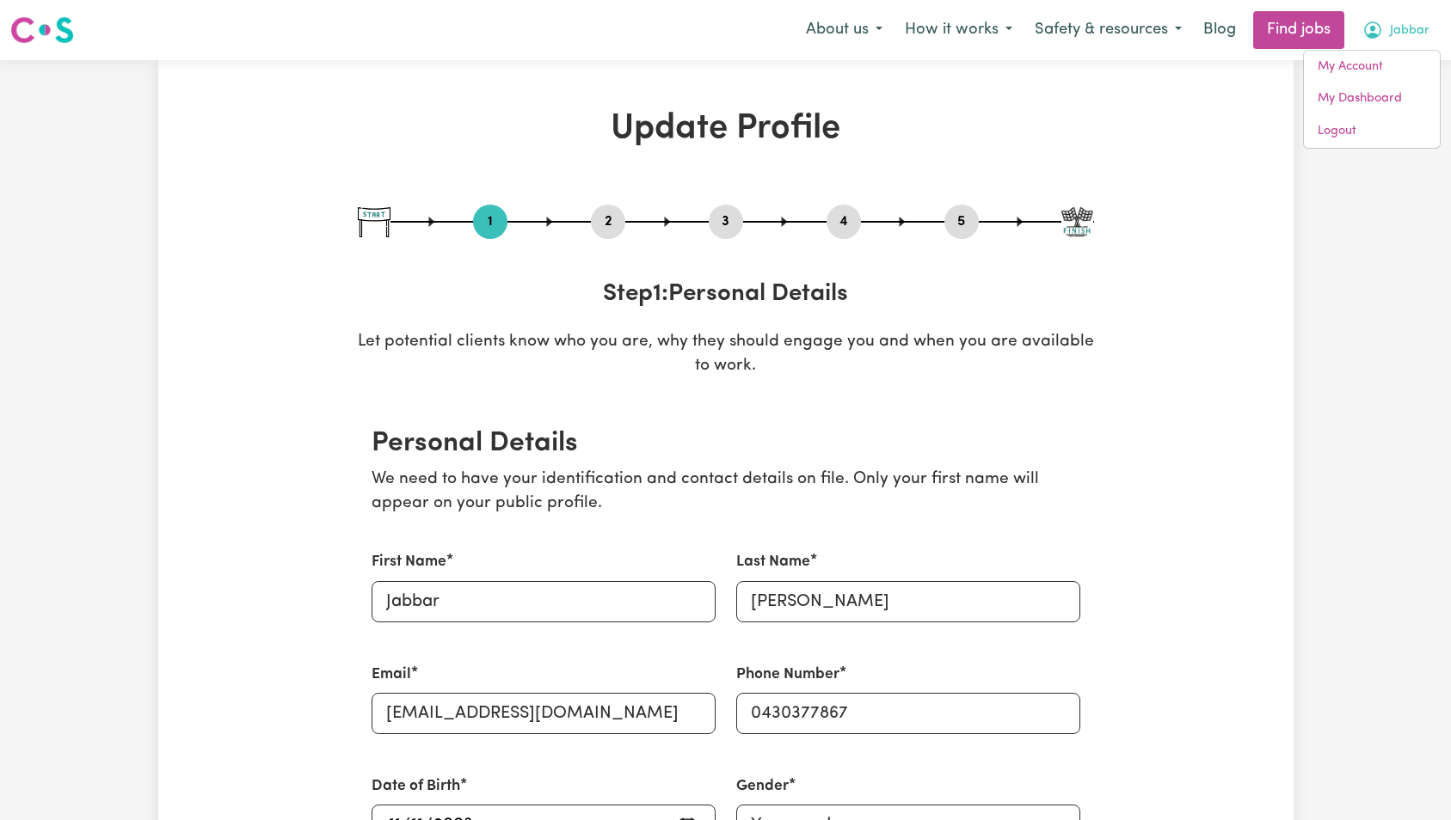
select select "[DEMOGRAPHIC_DATA]"
select select "Student Visa"
select select "Studying a healthcare related degree or qualification"
select select "50"
select select "65"
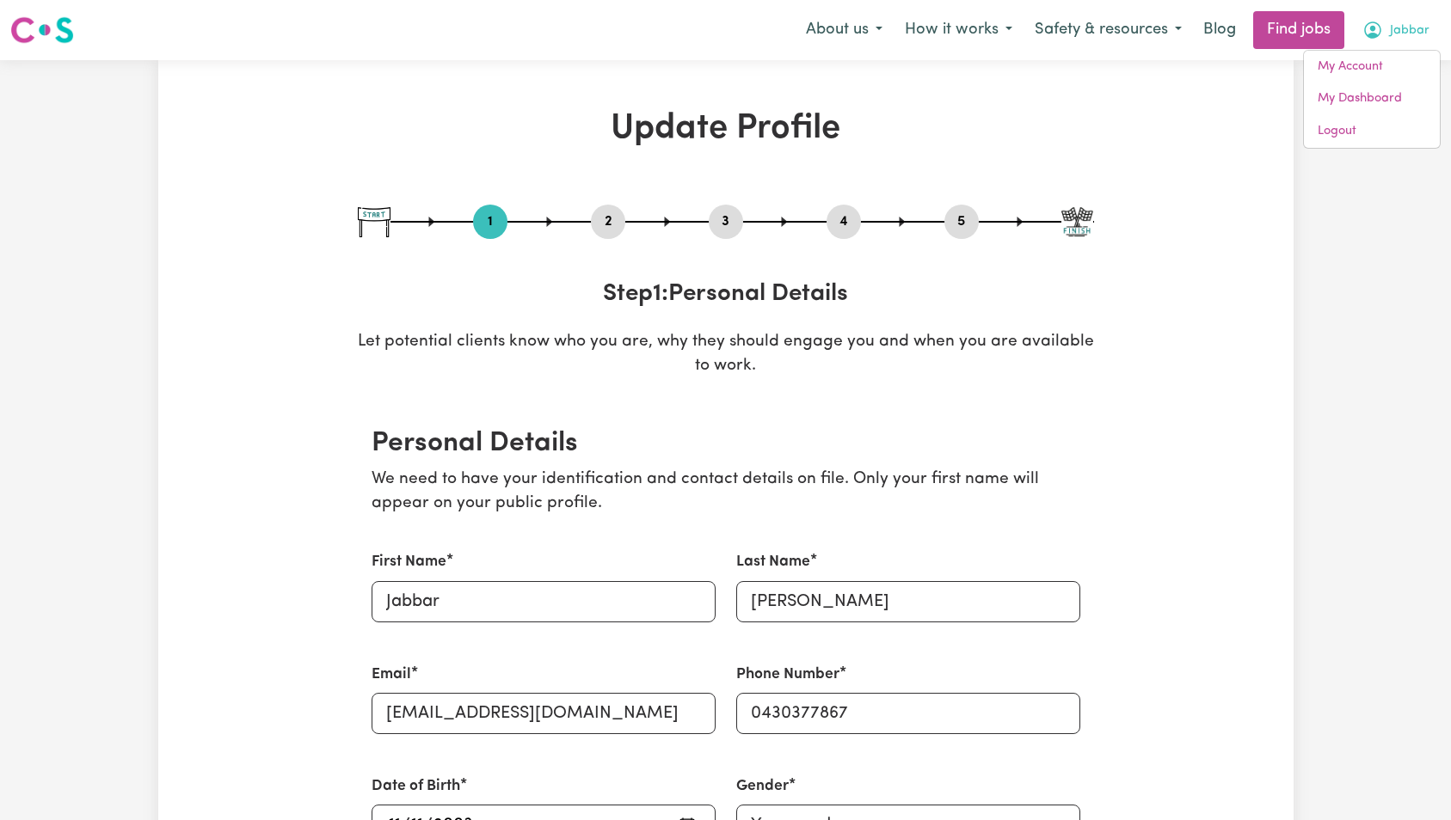
select select "66"
select select "75"
click at [1372, 71] on link "My Account" at bounding box center [1372, 67] width 136 height 33
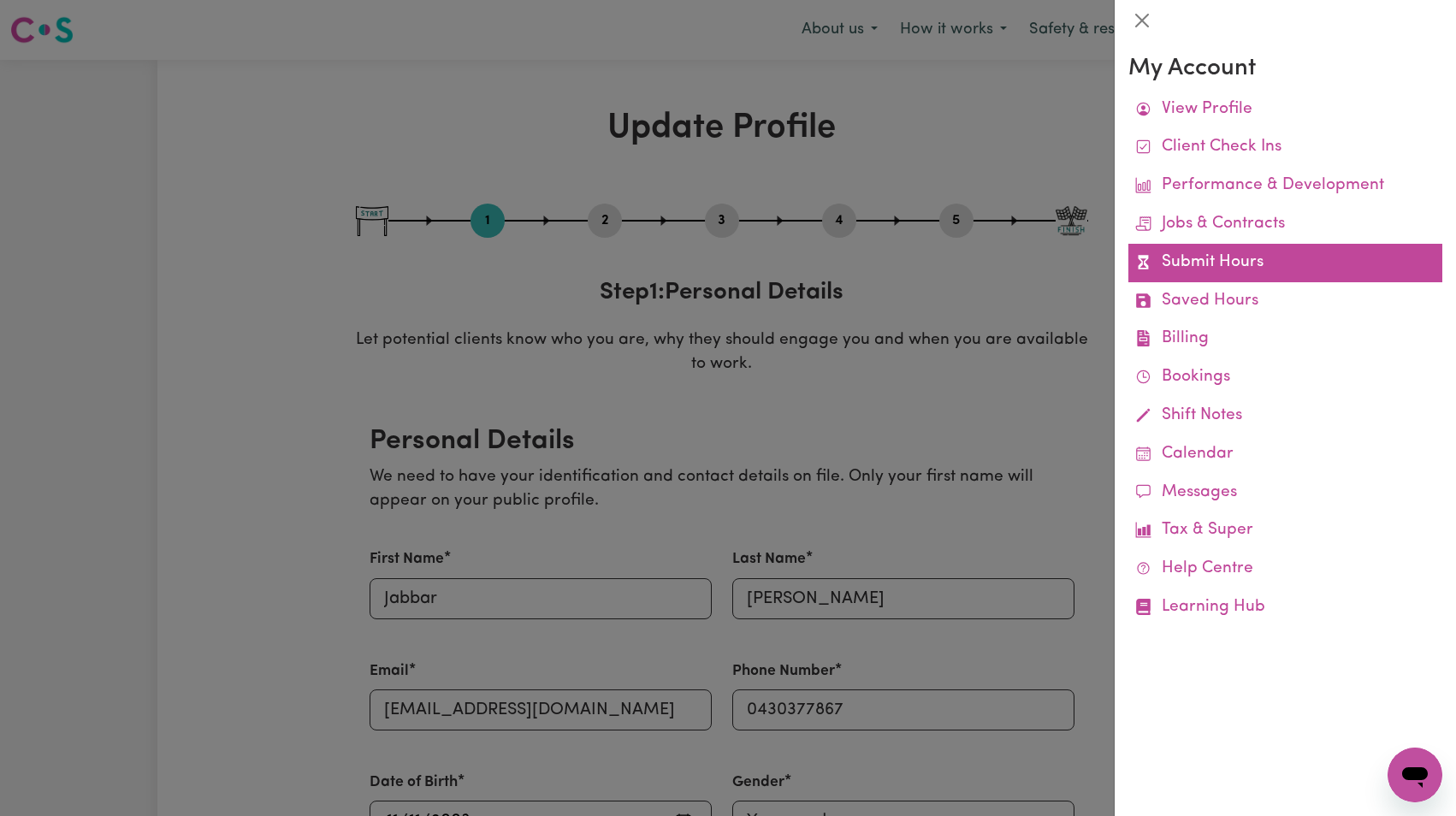
drag, startPoint x: 1225, startPoint y: 258, endPoint x: 1198, endPoint y: 249, distance: 28.5
click at [1225, 257] on link "Submit Hours" at bounding box center [1285, 263] width 314 height 39
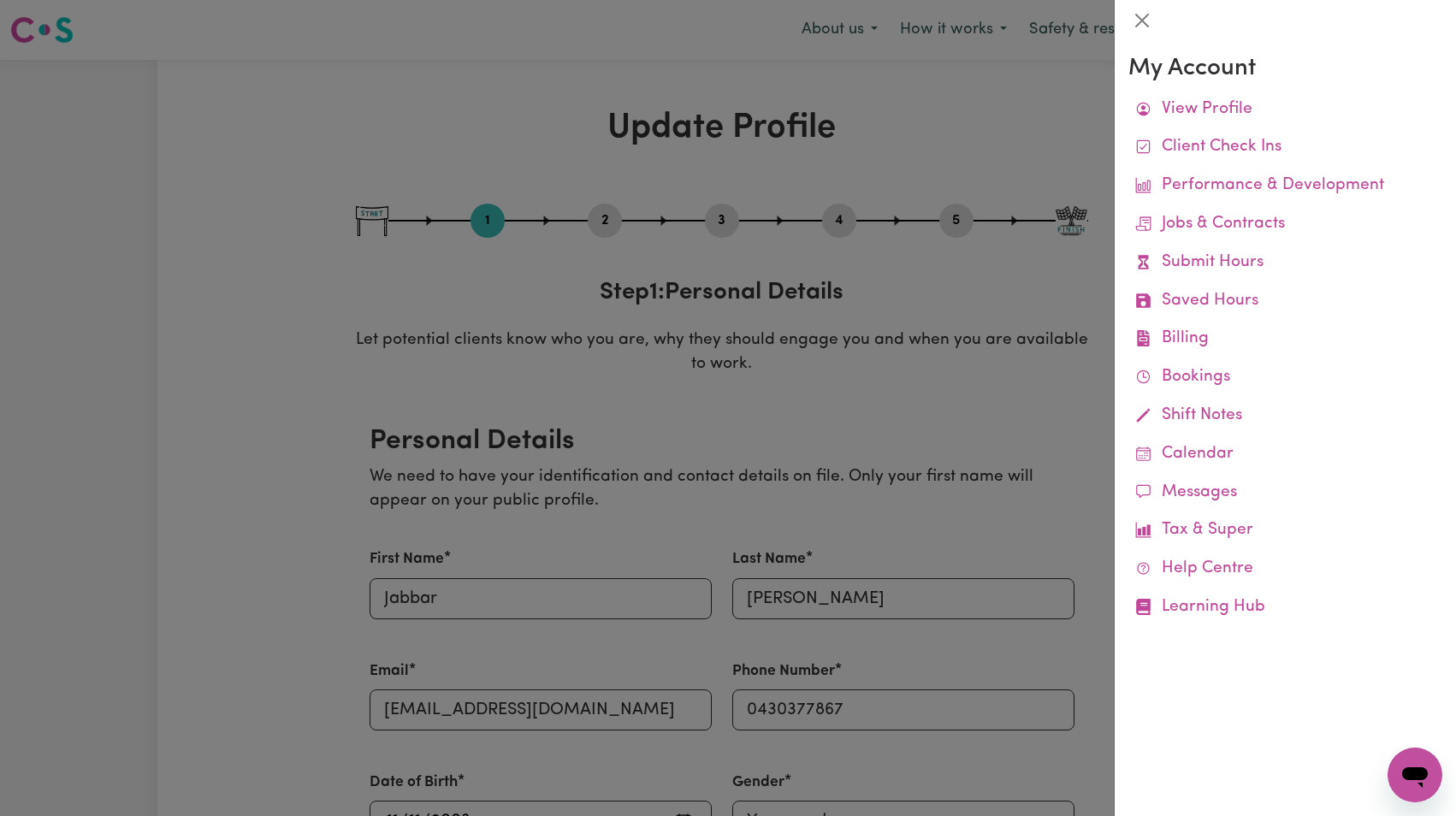
click at [932, 182] on div at bounding box center [728, 408] width 1456 height 816
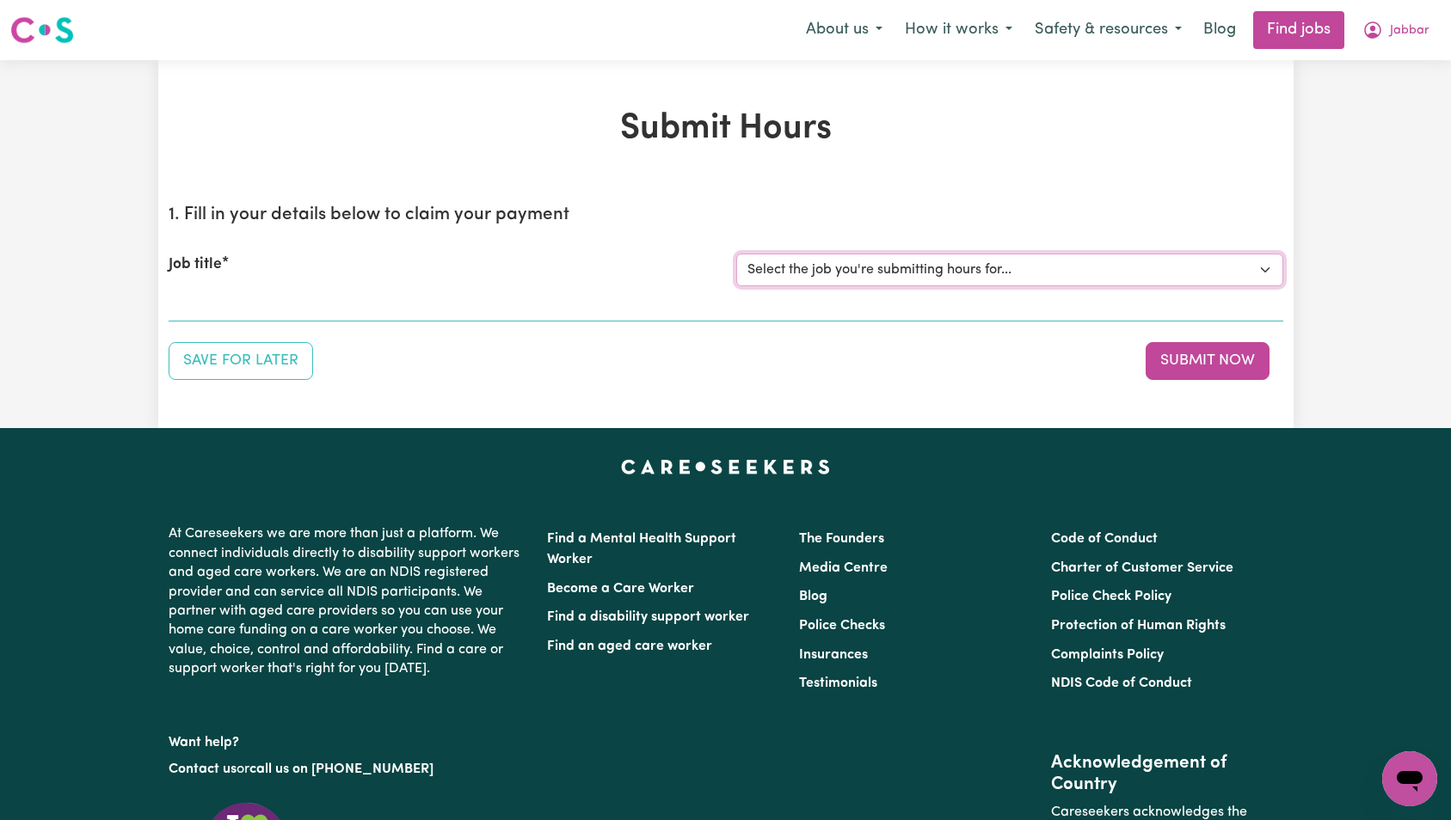
click at [1083, 280] on select "Select the job you're submitting hours for... [Harry Nurmi] Support Worker Need…" at bounding box center [1009, 270] width 547 height 33
click at [1403, 28] on span "Jabbar" at bounding box center [1410, 31] width 40 height 19
click at [1090, 222] on h2 "1. Fill in your details below to claim your payment" at bounding box center [726, 216] width 1115 height 22
click at [1010, 275] on select "Select the job you're submitting hours for... [Harry Nurmi] Support Worker Need…" at bounding box center [1009, 270] width 547 height 33
select select "15190"
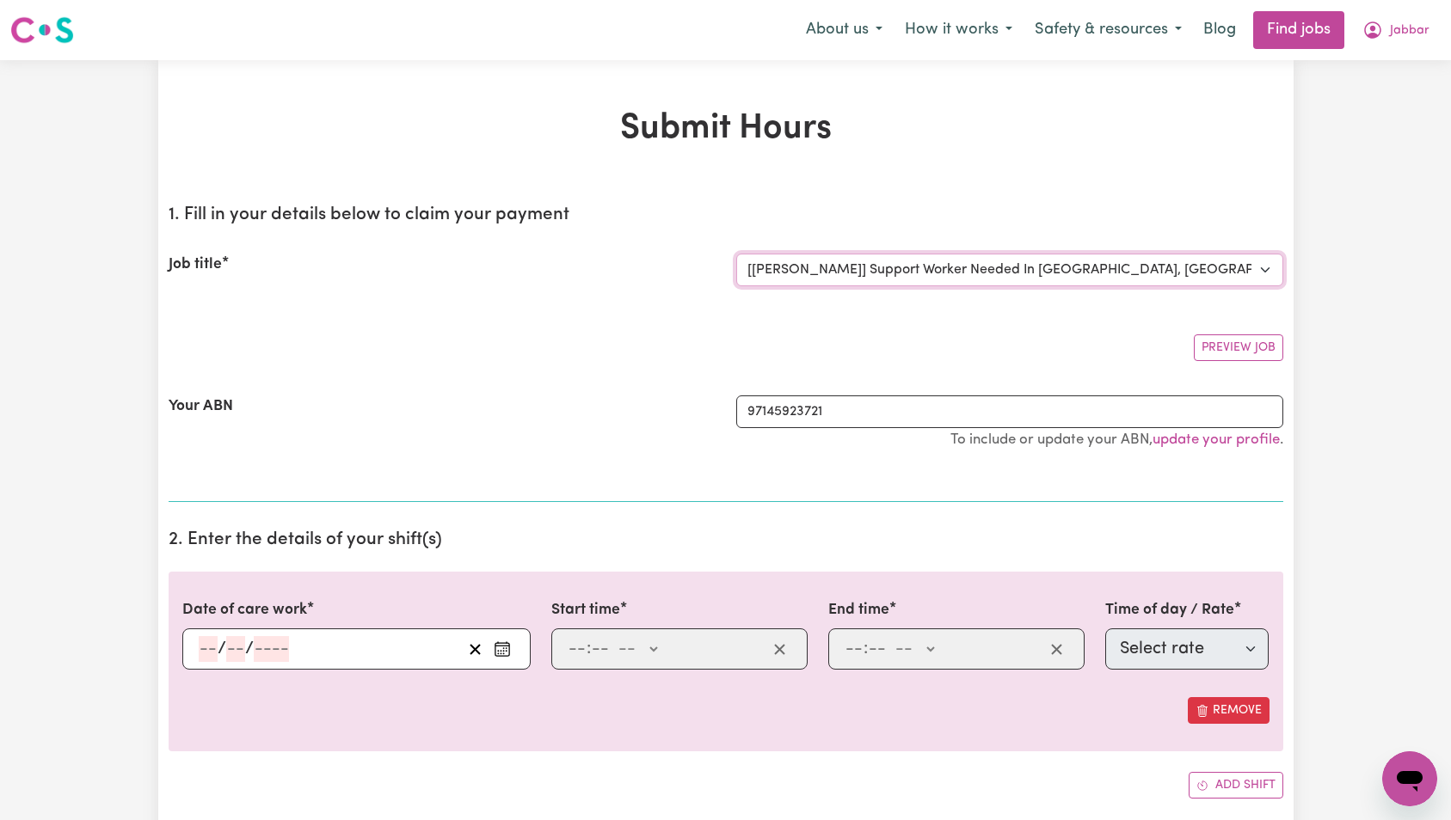
scroll to position [197, 0]
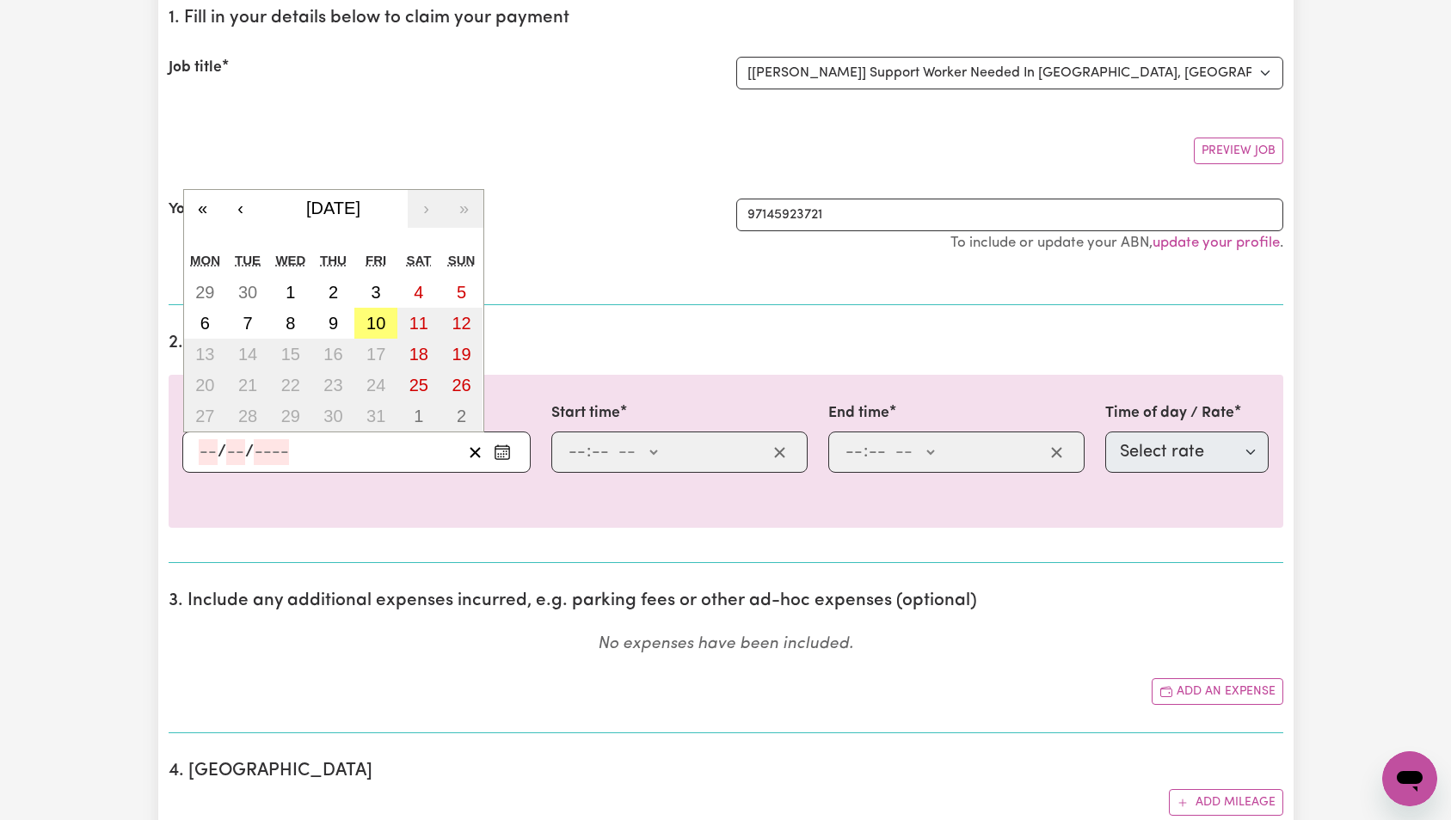
click at [258, 449] on div "/ / « ‹ October 2025 › » Mon Tue Wed Thu Fri Sat Sun 29 30 1 2 3 4 5 6 7 8 9 10…" at bounding box center [356, 452] width 348 height 41
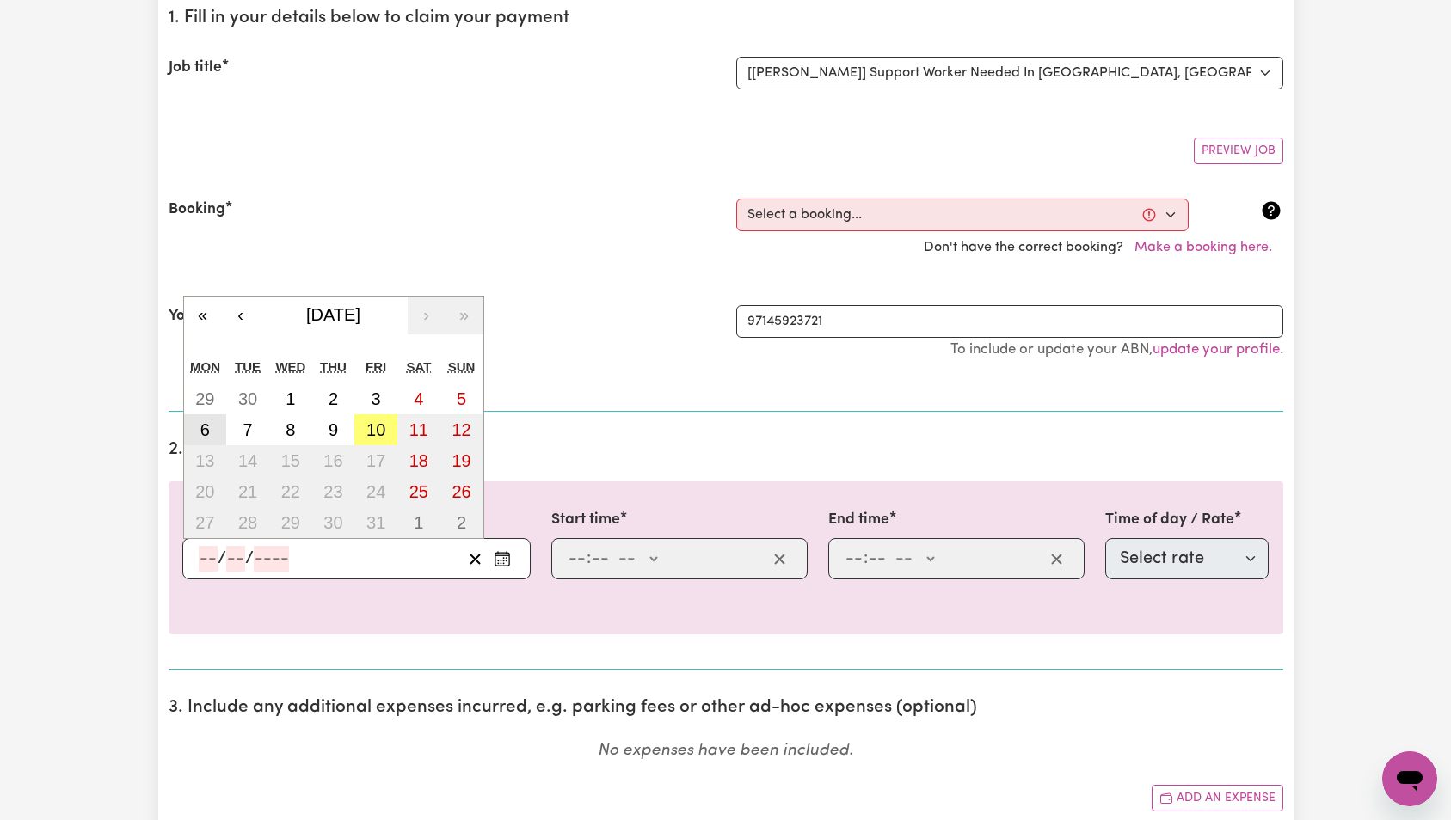
click at [212, 434] on button "6" at bounding box center [205, 430] width 43 height 31
type input "2025-10-06"
type input "6"
type input "10"
type input "2025"
